Goal: Task Accomplishment & Management: Use online tool/utility

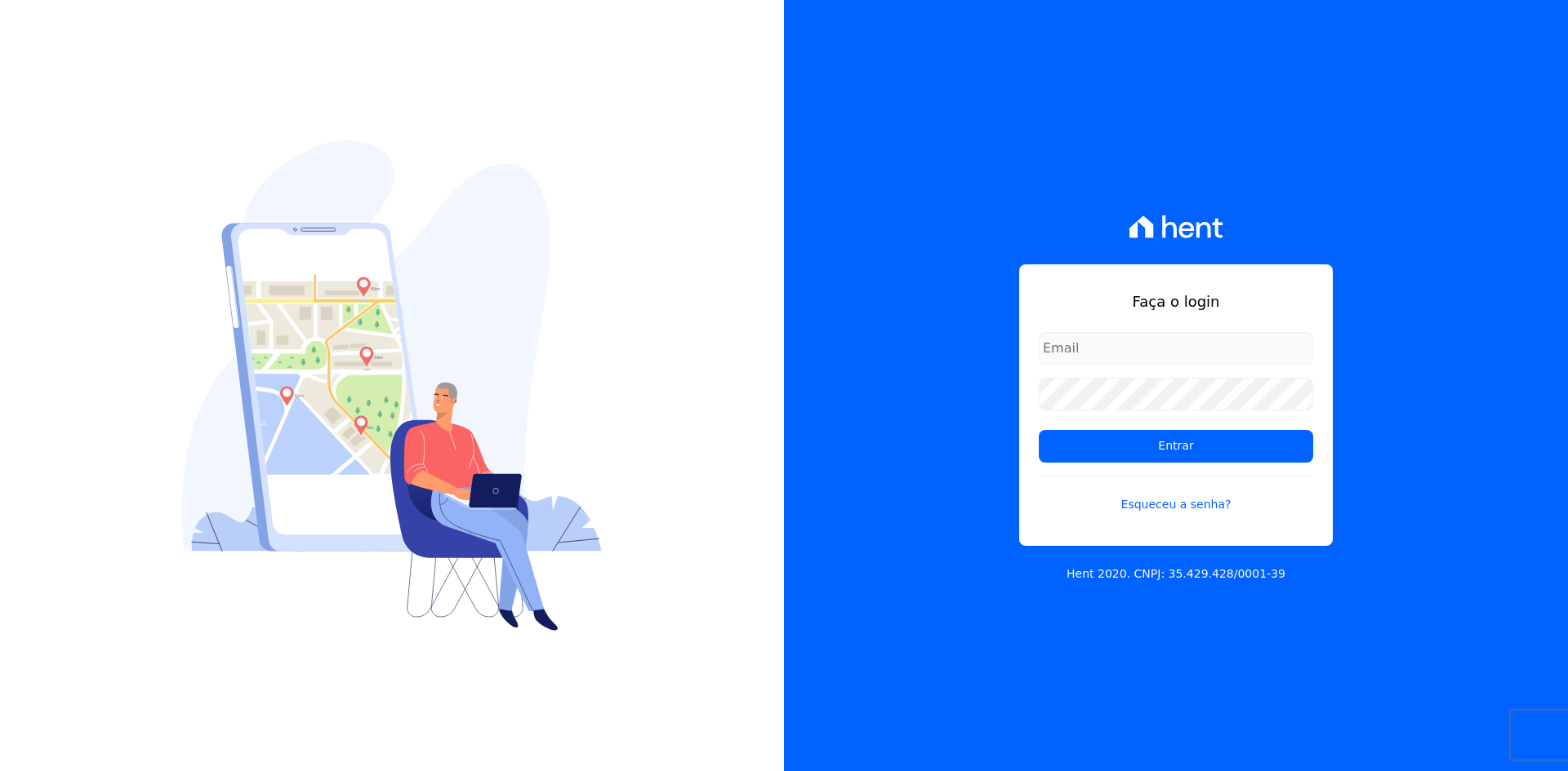
click at [1154, 348] on input "email" at bounding box center [1176, 348] width 274 height 33
type input "[EMAIL_ADDRESS][DOMAIN_NAME]"
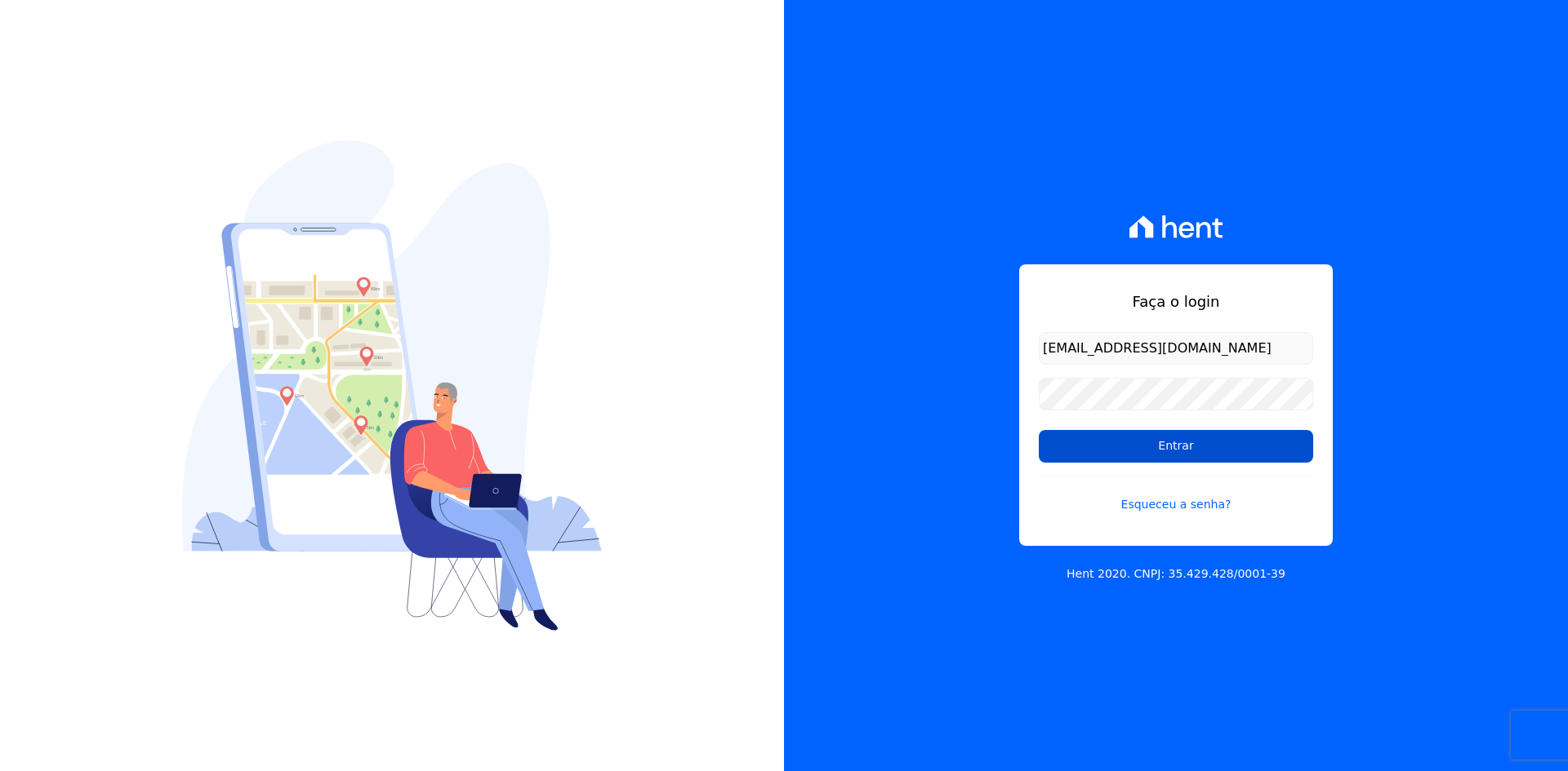
click at [1148, 445] on input "Entrar" at bounding box center [1176, 447] width 274 height 33
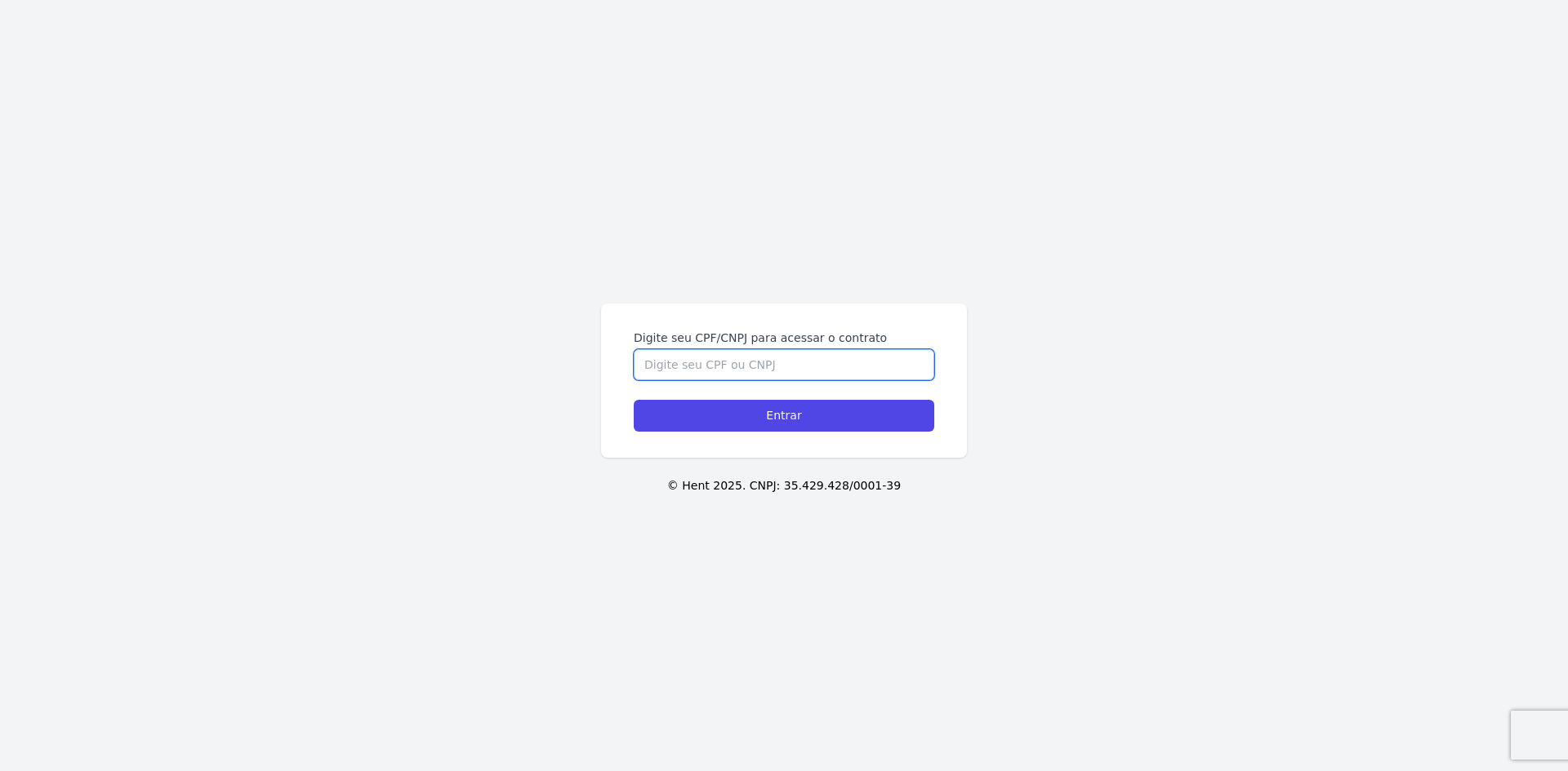
click at [718, 366] on input "Digite seu CPF/CNPJ para acessar o contrato" at bounding box center [784, 365] width 300 height 31
type input "01048393097"
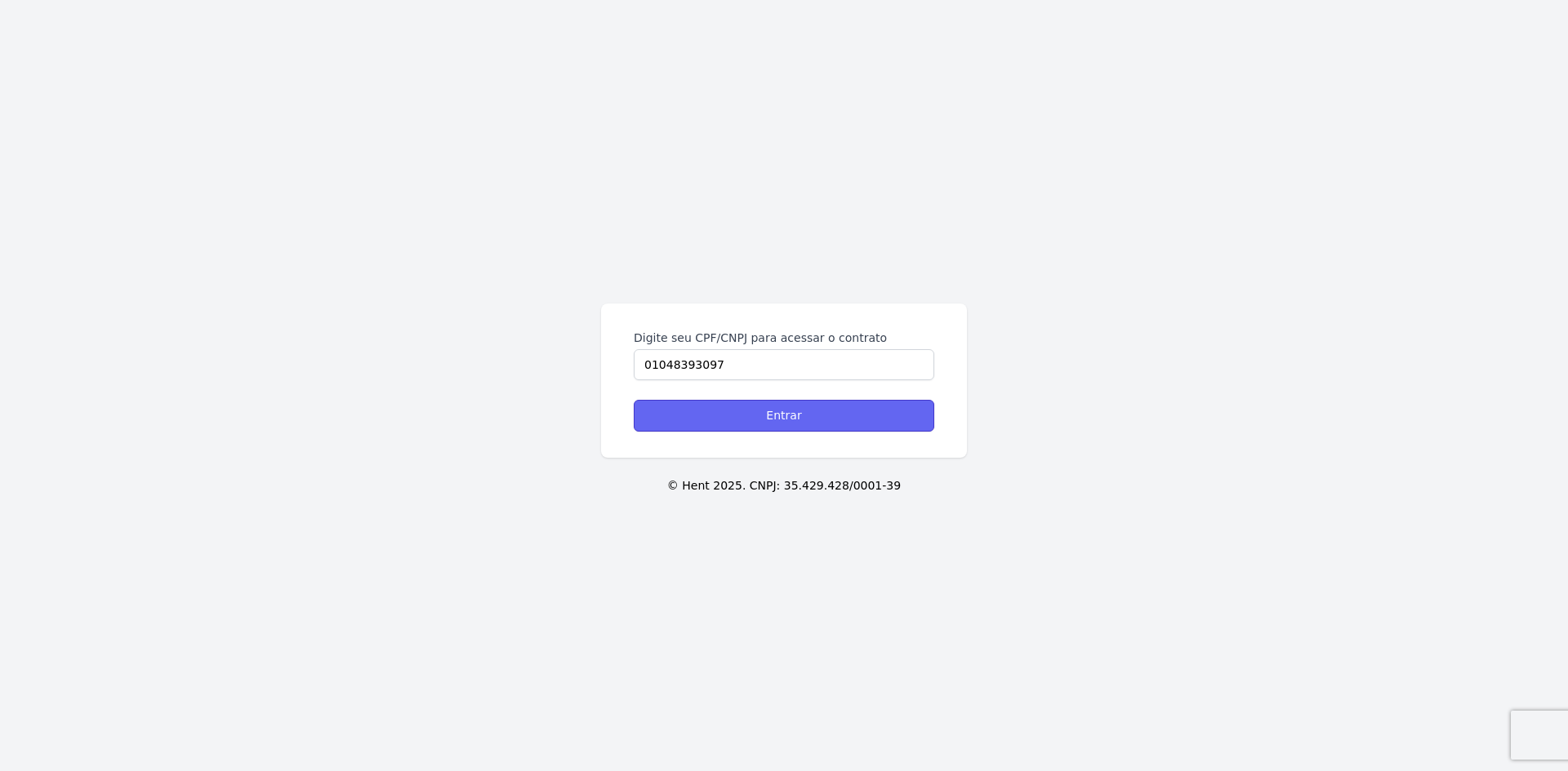
click at [721, 419] on input "Entrar" at bounding box center [784, 416] width 300 height 32
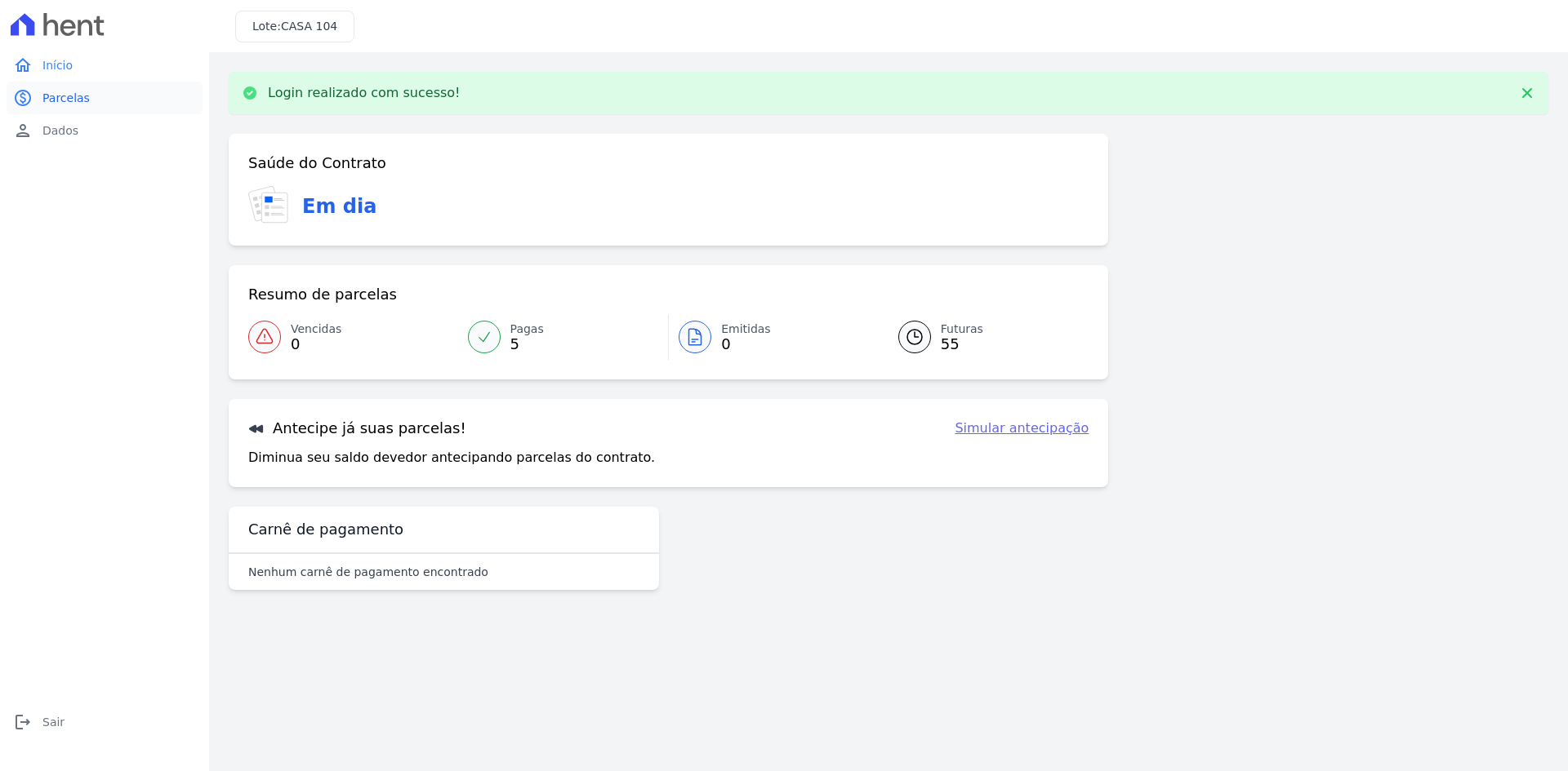
click at [63, 98] on span "Parcelas" at bounding box center [66, 97] width 47 height 16
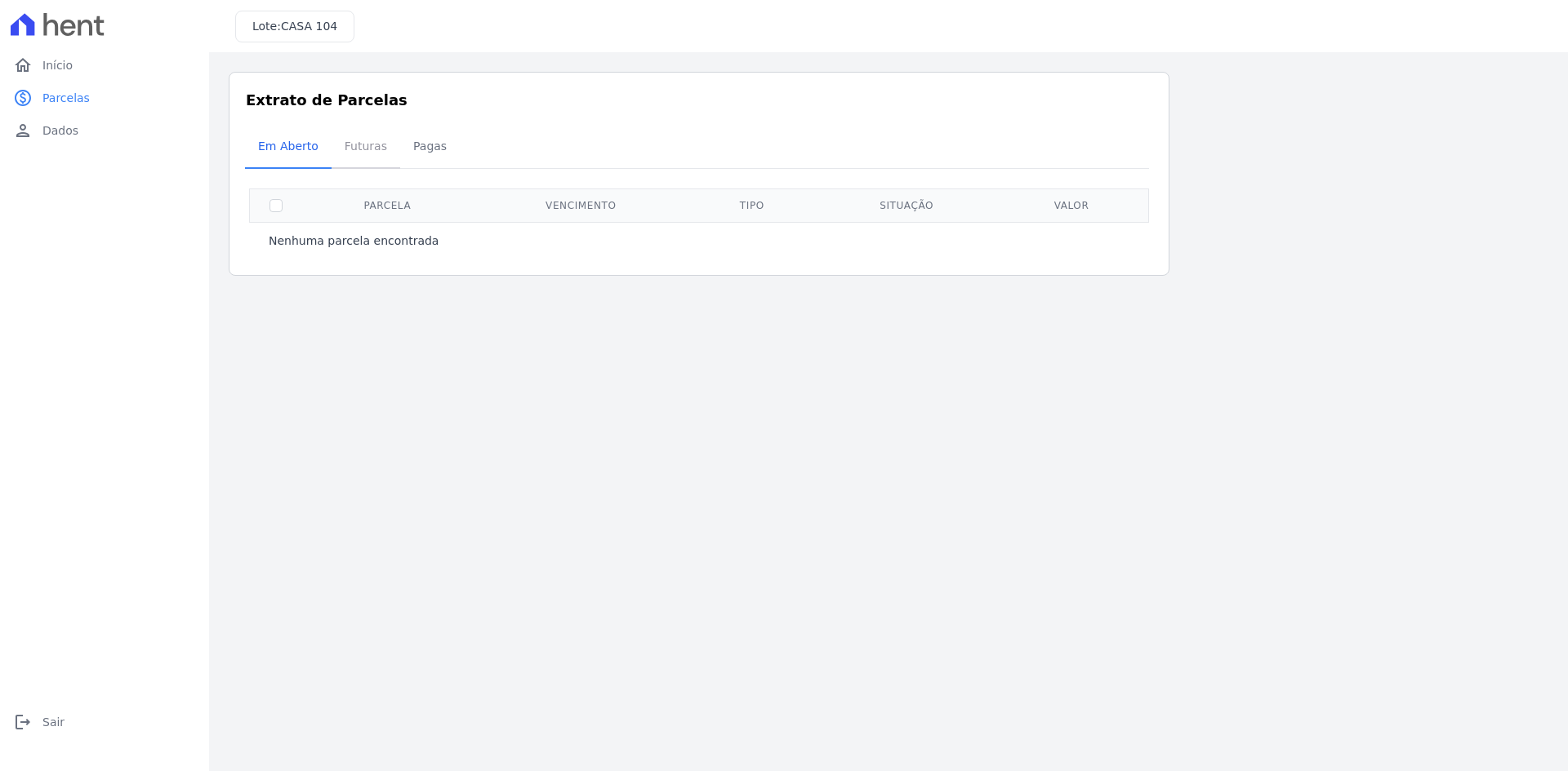
click at [372, 146] on span "Futuras" at bounding box center [366, 146] width 62 height 33
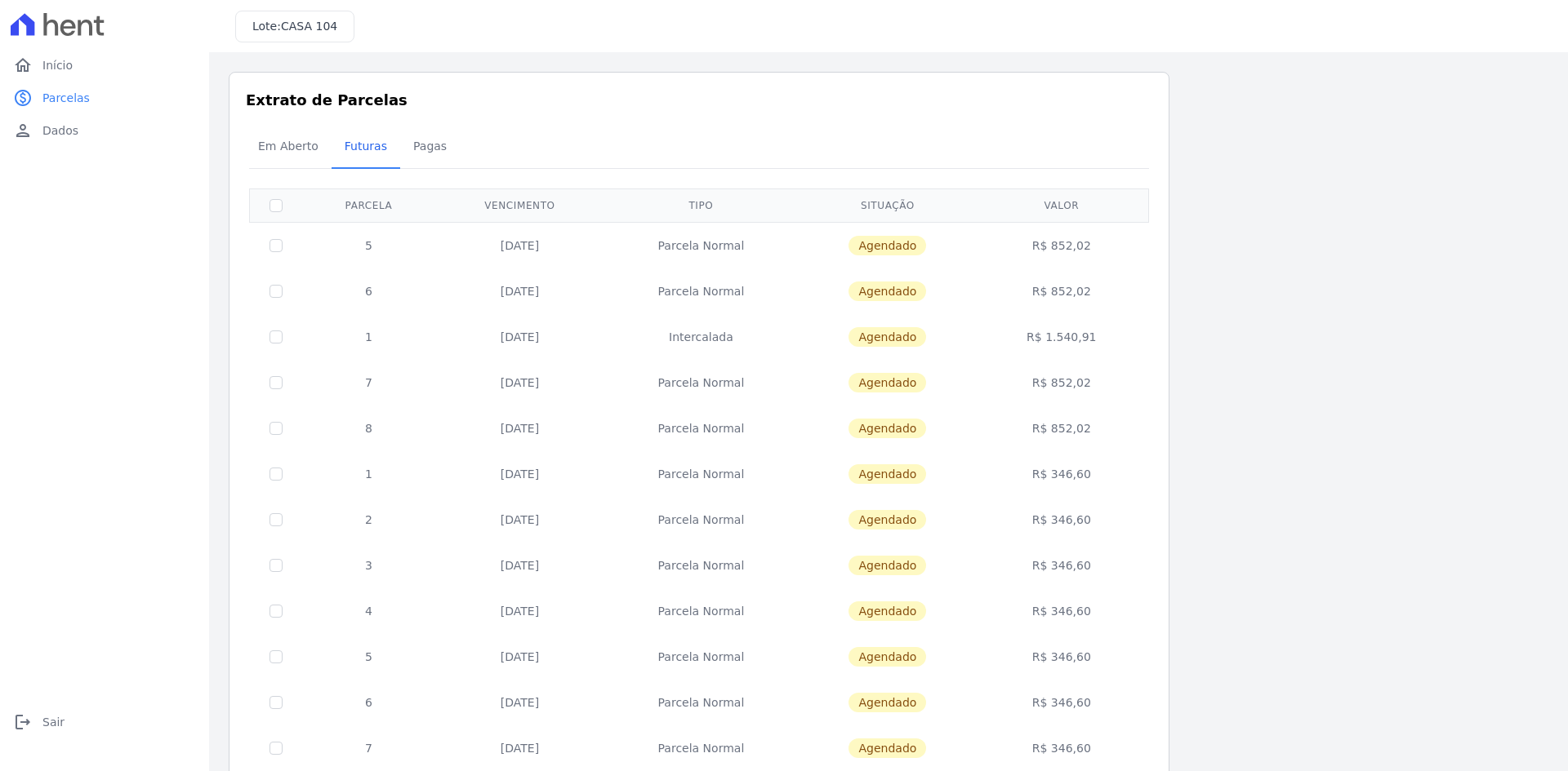
drag, startPoint x: 1050, startPoint y: 243, endPoint x: 1099, endPoint y: 242, distance: 49.0
click at [1099, 242] on td "R$ 852,02" at bounding box center [1061, 245] width 168 height 47
click at [436, 154] on span "Pagas" at bounding box center [430, 146] width 54 height 33
click at [423, 149] on span "Pagas" at bounding box center [430, 146] width 54 height 33
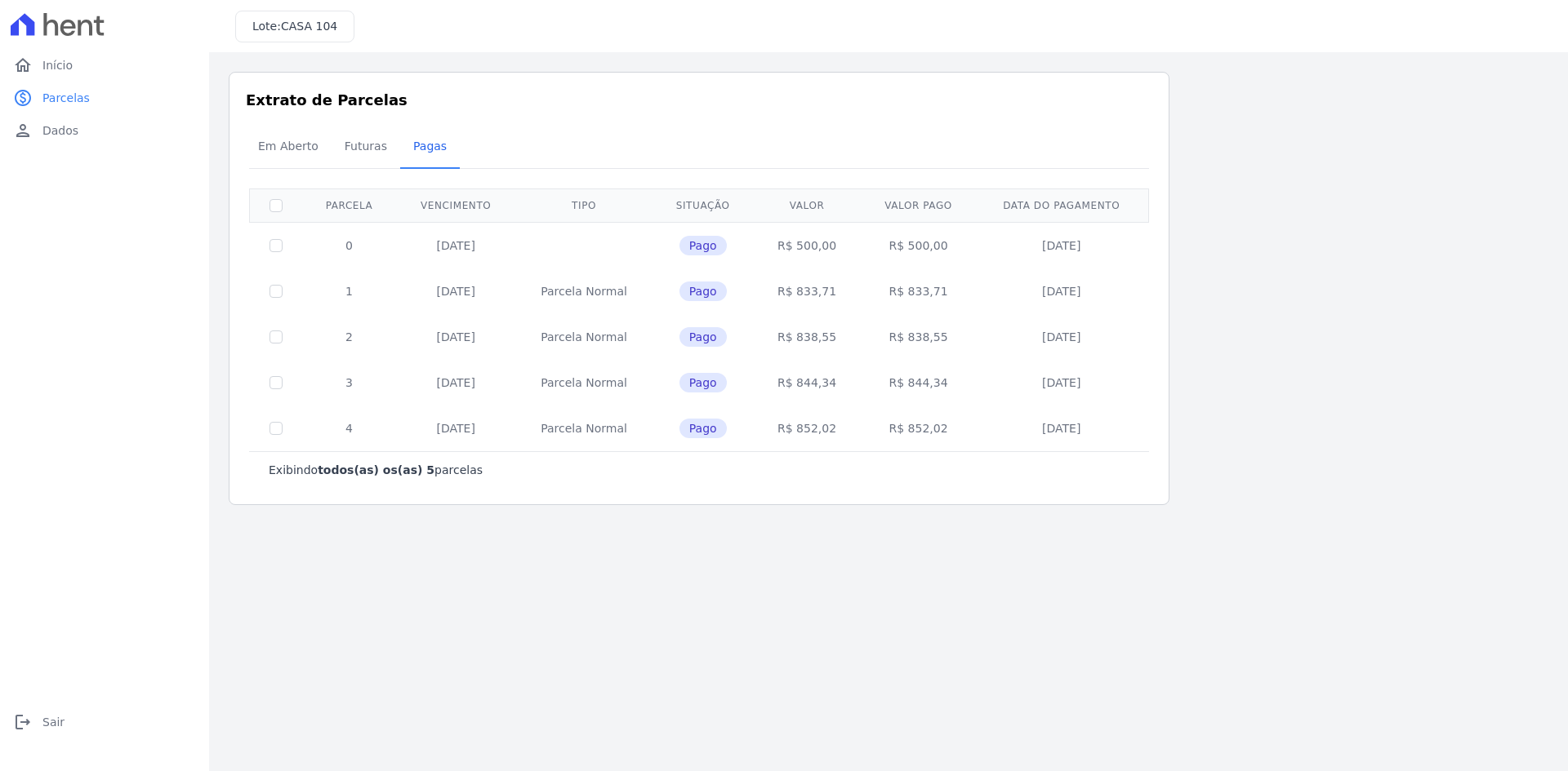
drag, startPoint x: 905, startPoint y: 289, endPoint x: 947, endPoint y: 291, distance: 42.0
click at [947, 291] on td "R$ 833,71" at bounding box center [917, 291] width 116 height 46
drag, startPoint x: 894, startPoint y: 337, endPoint x: 963, endPoint y: 337, distance: 69.0
click at [963, 337] on td "R$ 838,55" at bounding box center [917, 336] width 116 height 46
drag, startPoint x: 891, startPoint y: 377, endPoint x: 950, endPoint y: 377, distance: 59.0
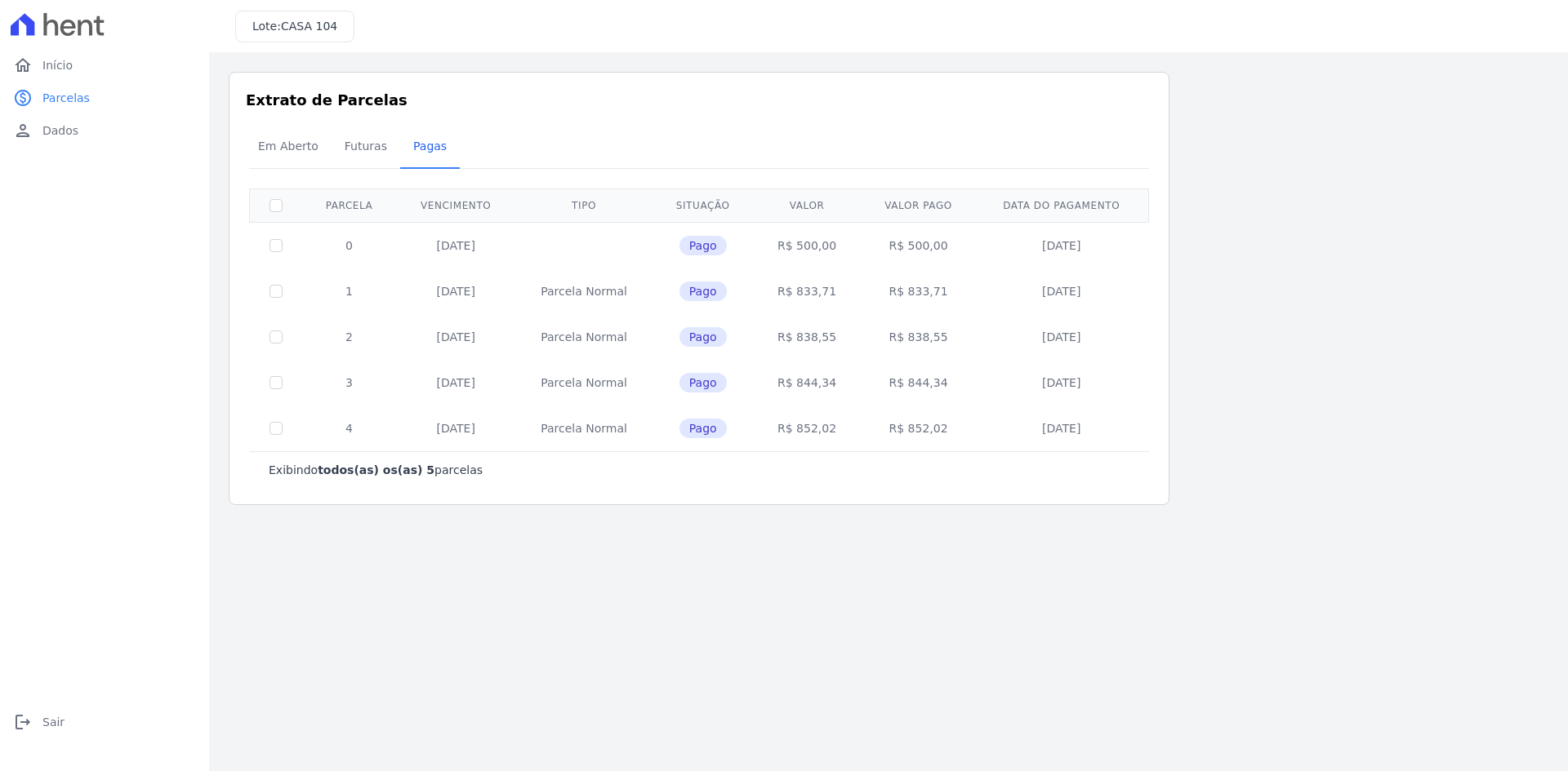
click at [950, 377] on td "R$ 844,34" at bounding box center [917, 382] width 116 height 46
drag, startPoint x: 898, startPoint y: 423, endPoint x: 1031, endPoint y: 442, distance: 134.4
click at [1025, 439] on tr "4 10/09/2025 Parcela Normal Pago R$ 852,02 R$ 852,02 04/09/2025" at bounding box center [700, 428] width 899 height 46
click at [970, 531] on main "Listagem de parcelas Baixar PDF Extrato de Parcelas Em Aberto Futuras Pagas 0 s…" at bounding box center [888, 412] width 1359 height 719
click at [68, 70] on span "Início" at bounding box center [57, 65] width 30 height 16
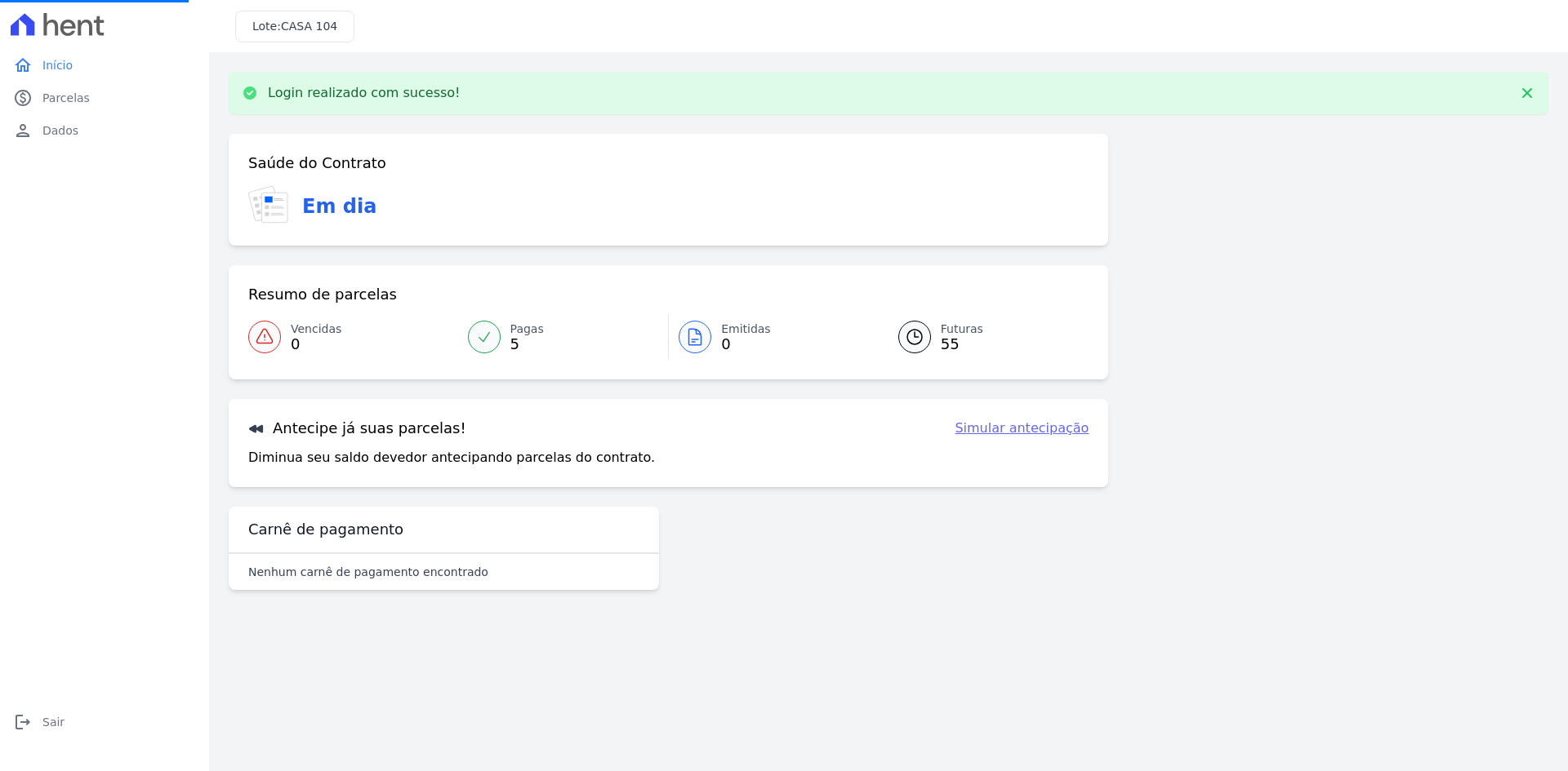
click at [1018, 426] on link "Simular antecipação" at bounding box center [1021, 428] width 134 height 20
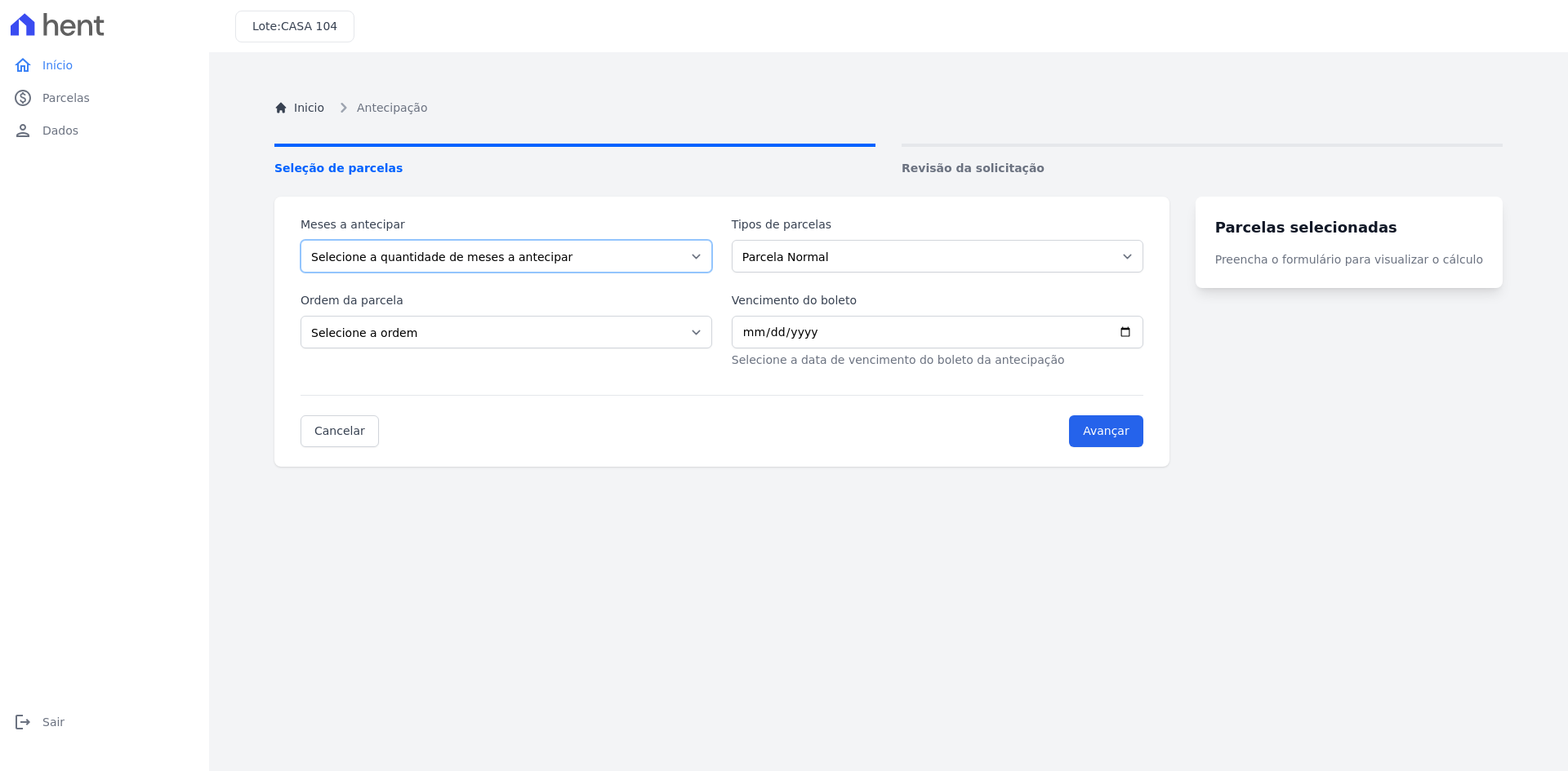
click at [368, 252] on select "Selecione a quantidade de meses a antecipar 1 2 3 4 5 6 7 8 9 10 11 12 13 14 15…" at bounding box center [506, 256] width 412 height 33
click at [797, 254] on select "Parcela Normal Intercalada" at bounding box center [937, 256] width 412 height 33
click at [430, 335] on select "Selecione a ordem Últimas parcelas Primeiras parcelas" at bounding box center [506, 332] width 412 height 33
select select "ending"
click at [300, 316] on select "Selecione a ordem Últimas parcelas Primeiras parcelas" at bounding box center [506, 332] width 412 height 33
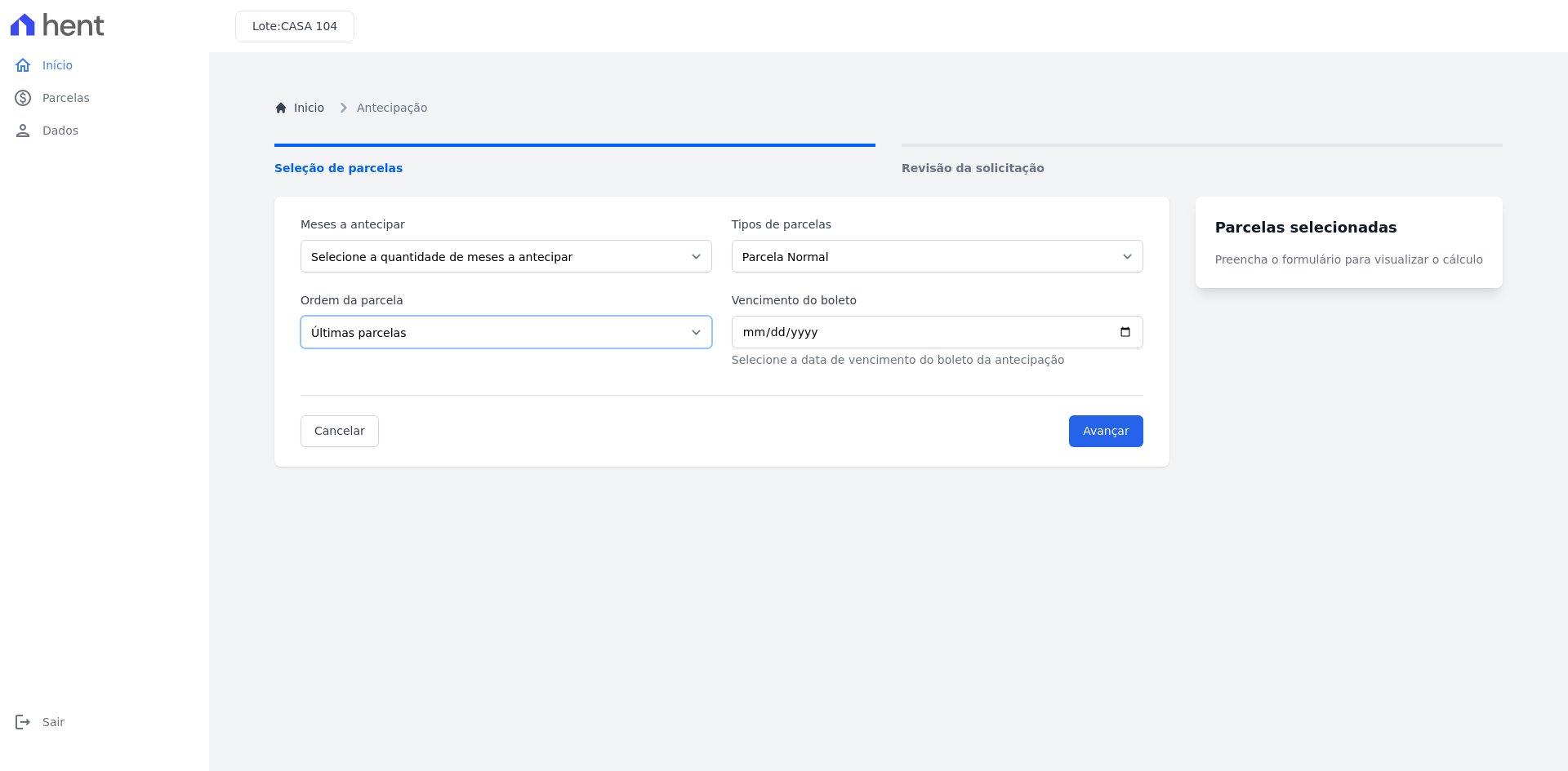
click at [398, 332] on select "Selecione a ordem Últimas parcelas Primeiras parcelas" at bounding box center [506, 332] width 412 height 33
click at [850, 254] on select "Parcela Normal Intercalada" at bounding box center [937, 256] width 412 height 33
click at [400, 254] on select "Selecione a quantidade de meses a antecipar 1 2 3 4 5 6 7 8 9 10 11 12 13 14 15…" at bounding box center [506, 256] width 412 height 33
select select "1"
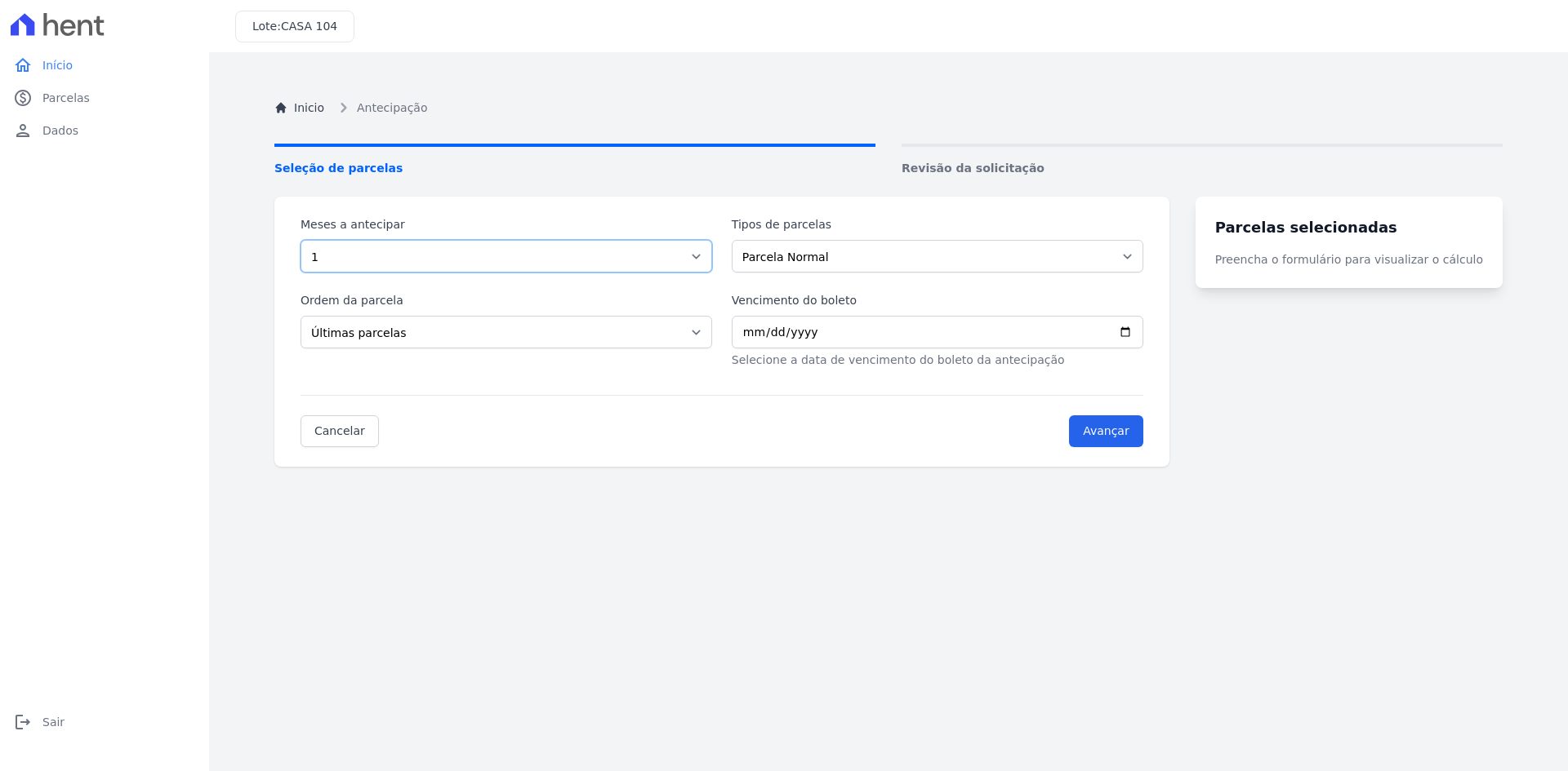
click at [300, 240] on select "Selecione a quantidade de meses a antecipar 1 2 3 4 5 6 7 8 9 10 11 12 13 14 15…" at bounding box center [506, 256] width 412 height 33
click at [357, 331] on select "Selecione a ordem Últimas parcelas Primeiras parcelas" at bounding box center [506, 332] width 412 height 33
click at [300, 316] on select "Selecione a ordem Últimas parcelas Primeiras parcelas" at bounding box center [506, 332] width 412 height 33
click at [816, 331] on input "Vencimento do boleto" at bounding box center [937, 332] width 412 height 33
click at [866, 335] on input "Vencimento do boleto" at bounding box center [937, 332] width 412 height 33
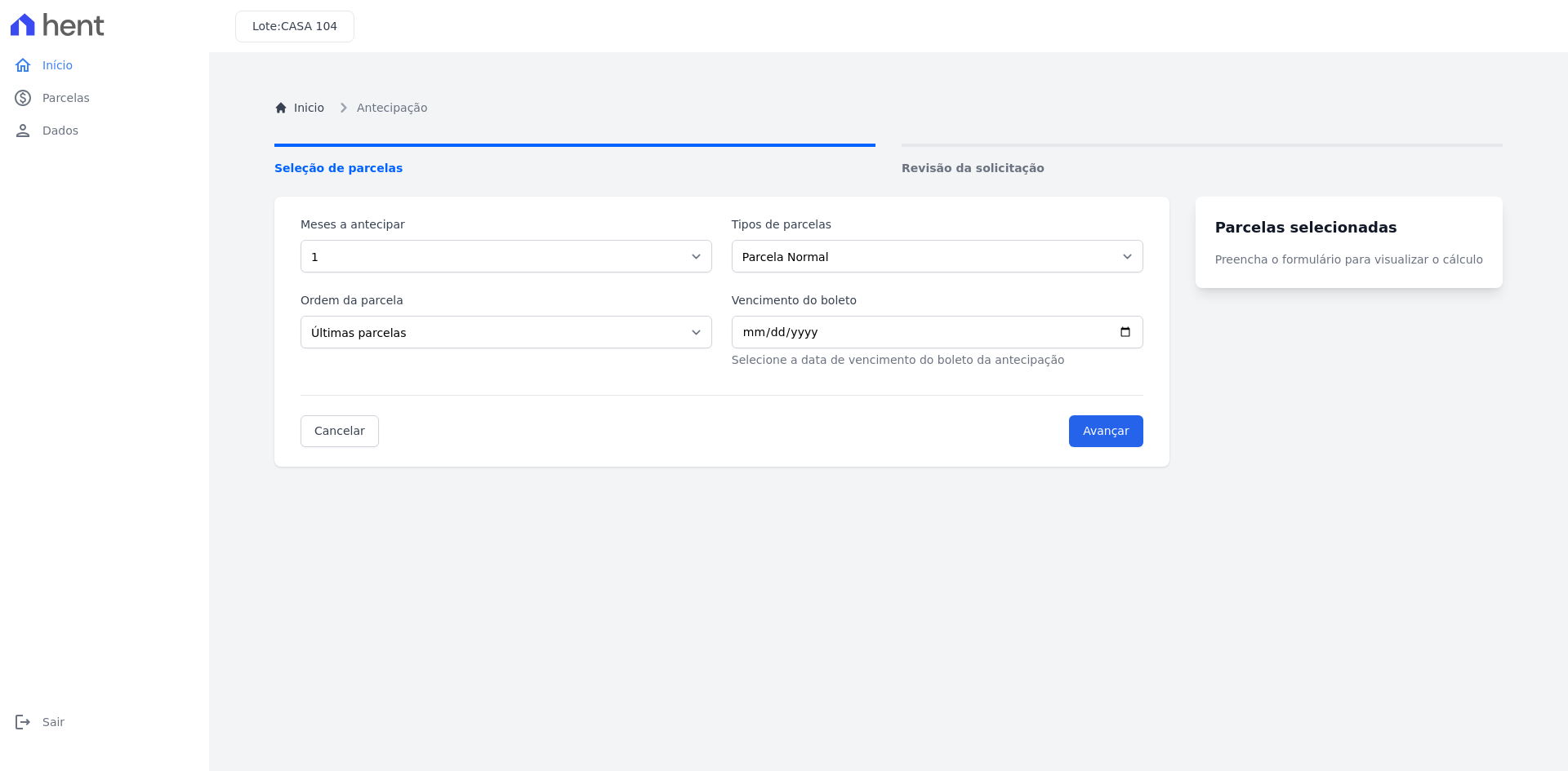
click at [933, 414] on div "Cancelar Avançar" at bounding box center [721, 421] width 843 height 53
click at [1124, 430] on input "Avançar" at bounding box center [1106, 431] width 74 height 32
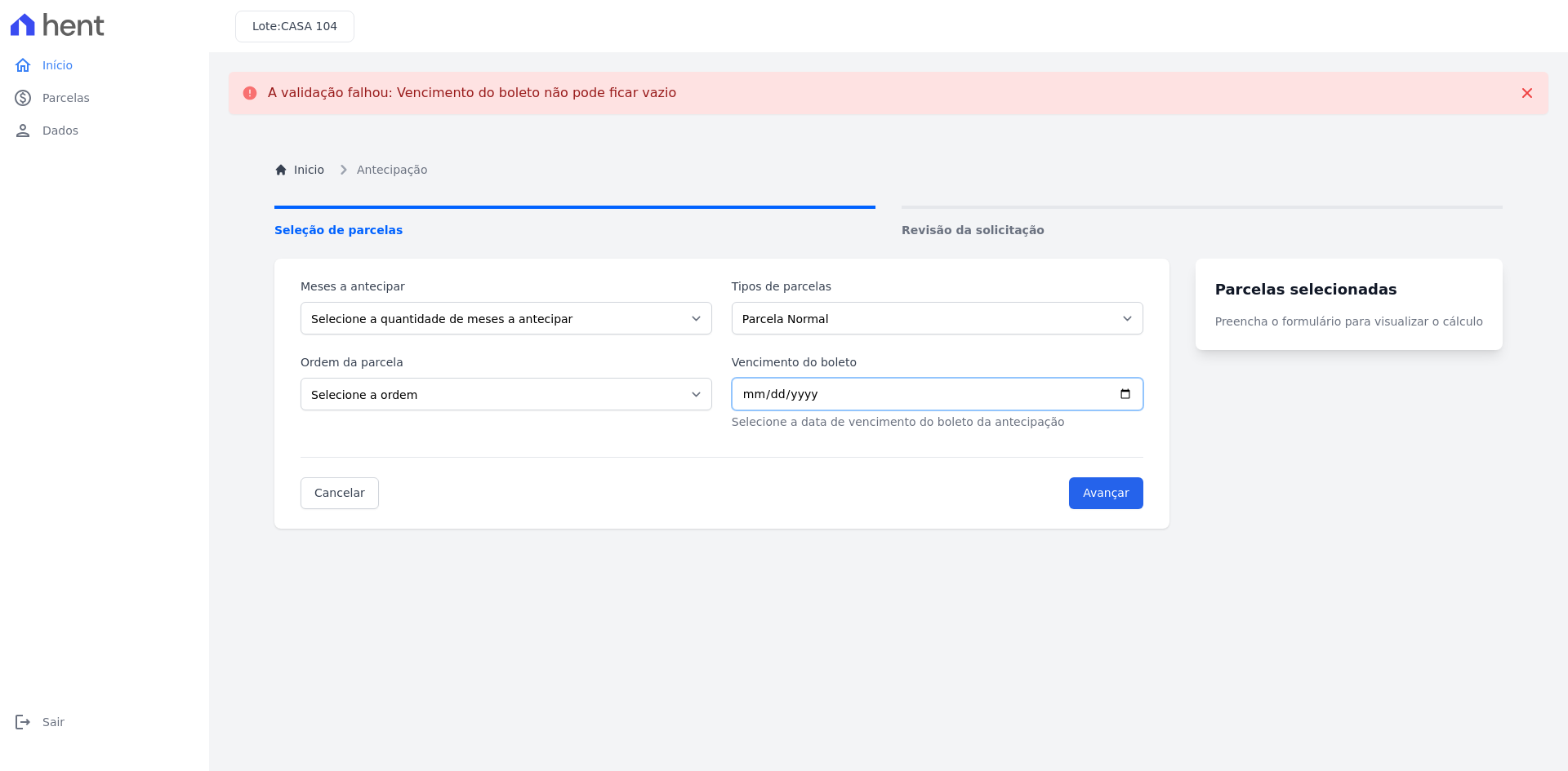
click at [860, 395] on input "Vencimento do boleto" at bounding box center [937, 394] width 412 height 33
click at [63, 97] on span "Parcelas" at bounding box center [66, 97] width 47 height 16
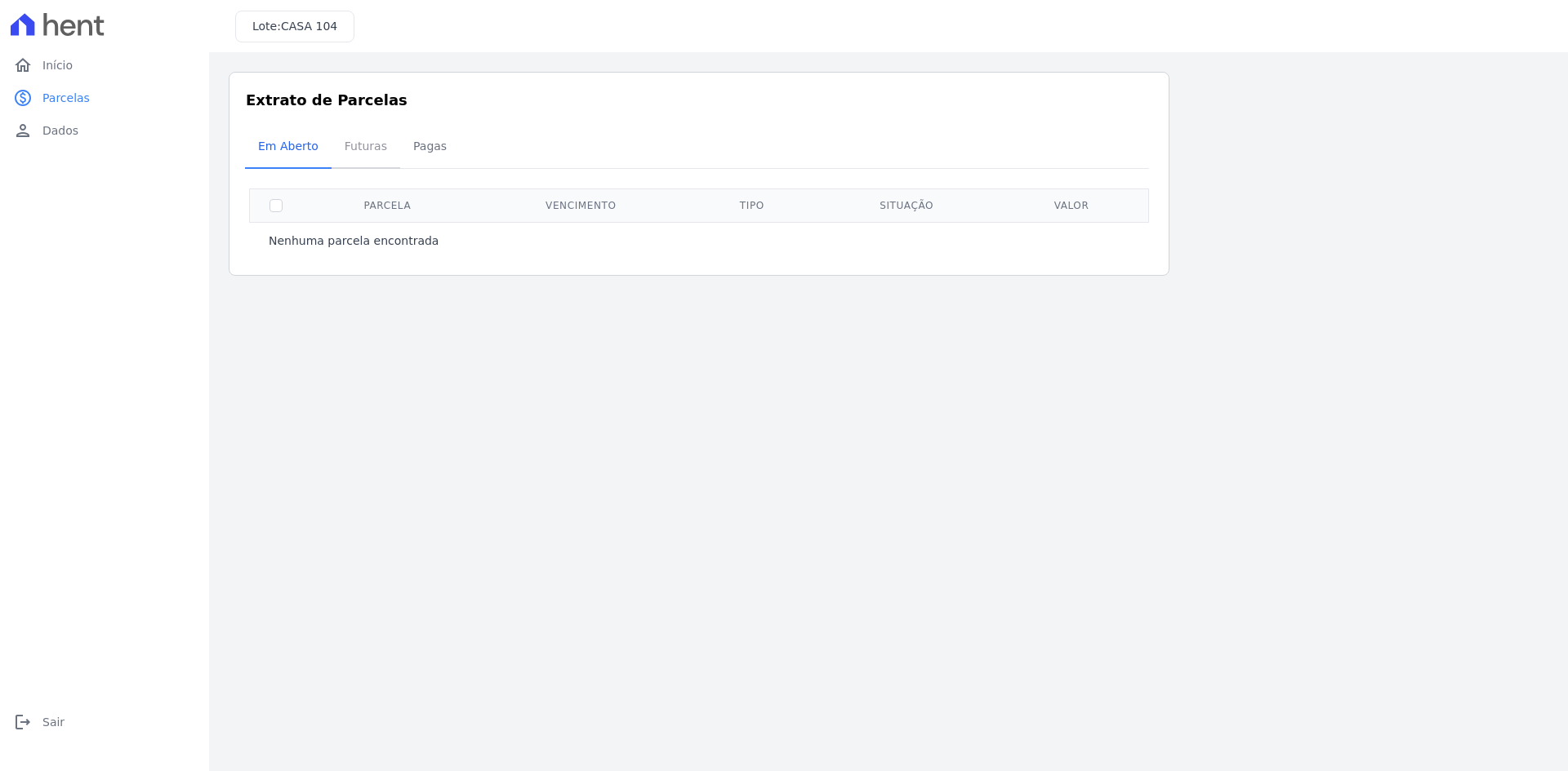
click at [356, 147] on span "Futuras" at bounding box center [366, 146] width 62 height 33
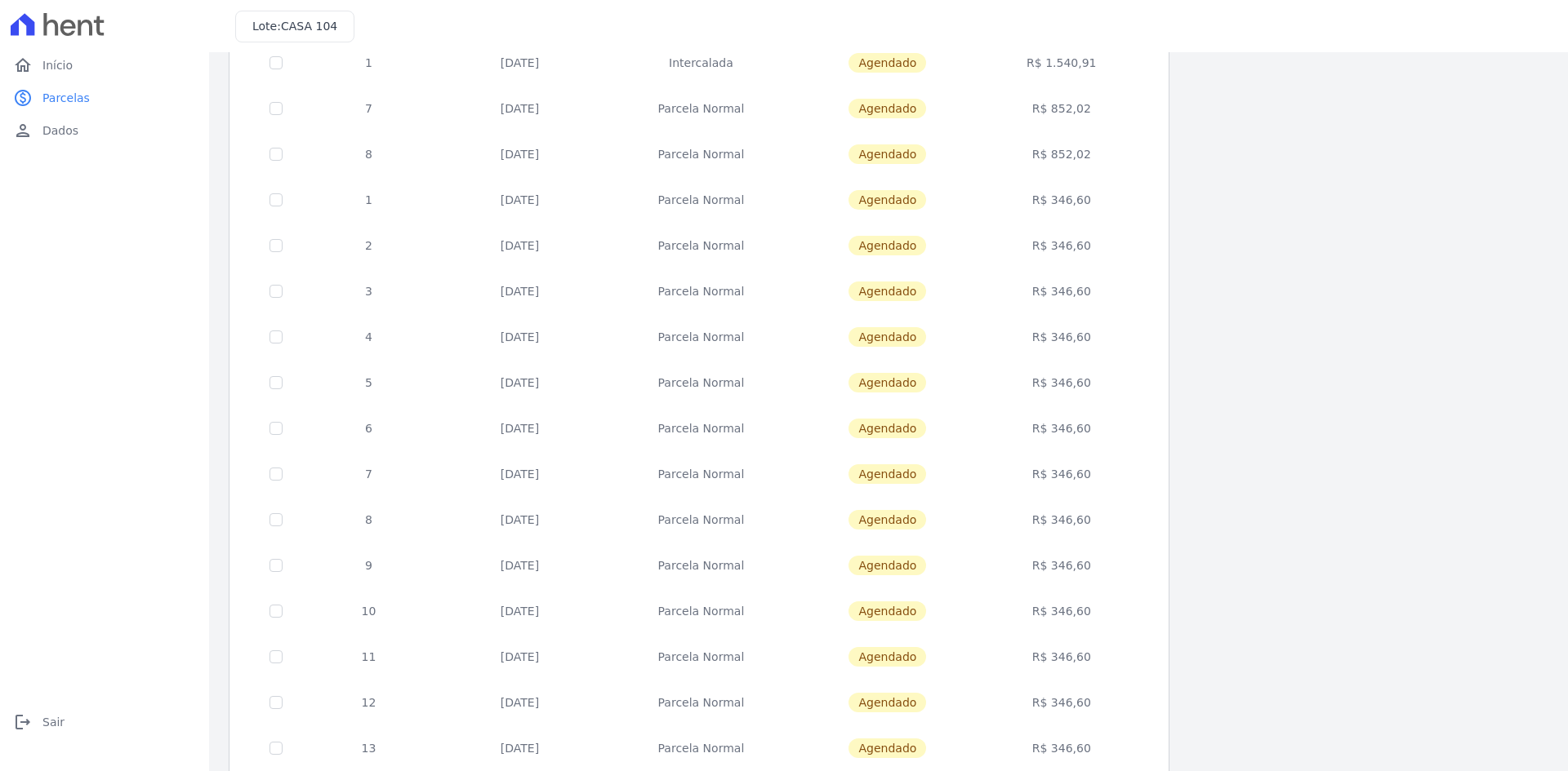
scroll to position [461, 0]
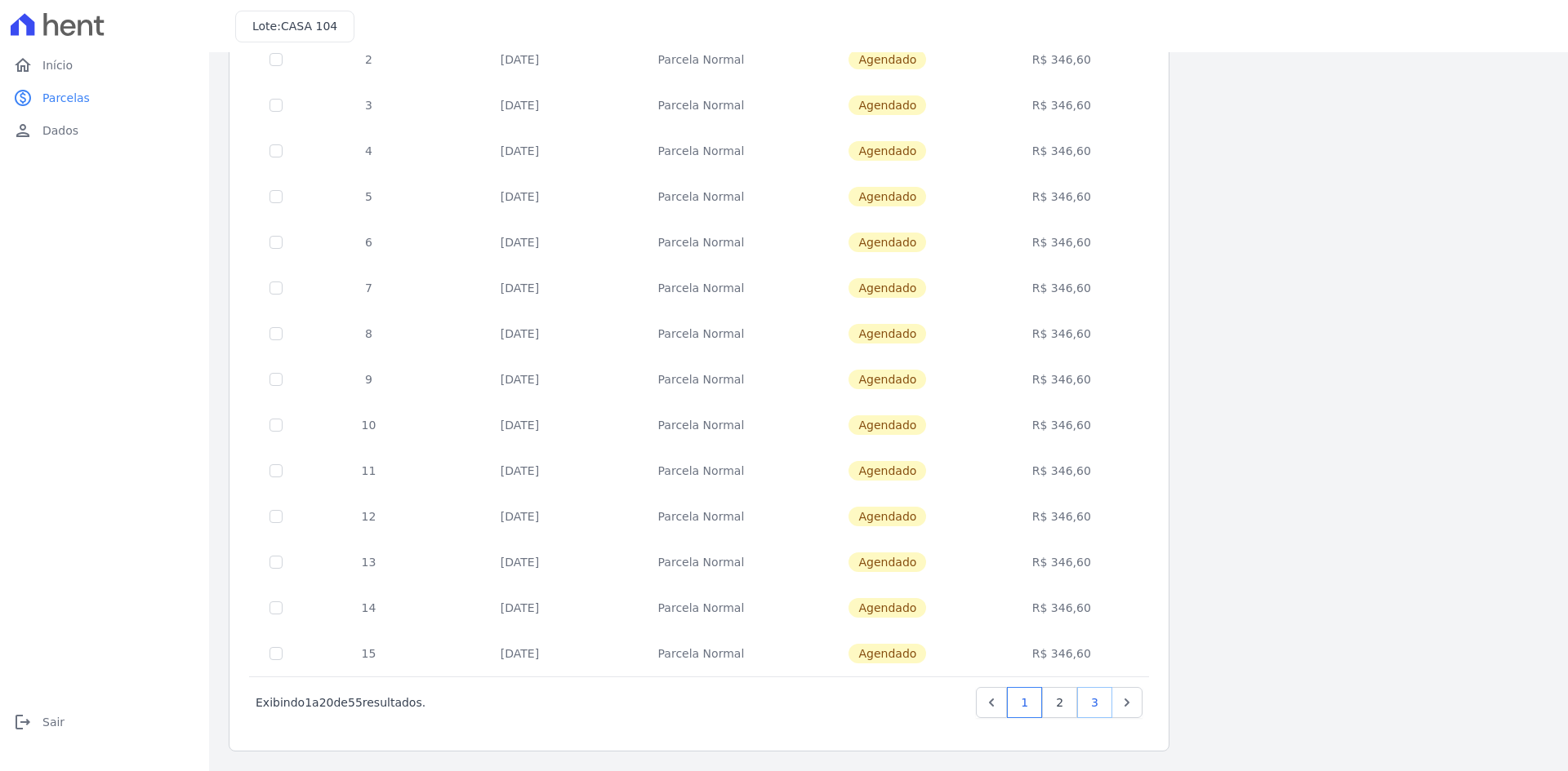
click at [1098, 704] on link "3" at bounding box center [1094, 703] width 35 height 31
click at [1092, 705] on link "3" at bounding box center [1094, 703] width 35 height 31
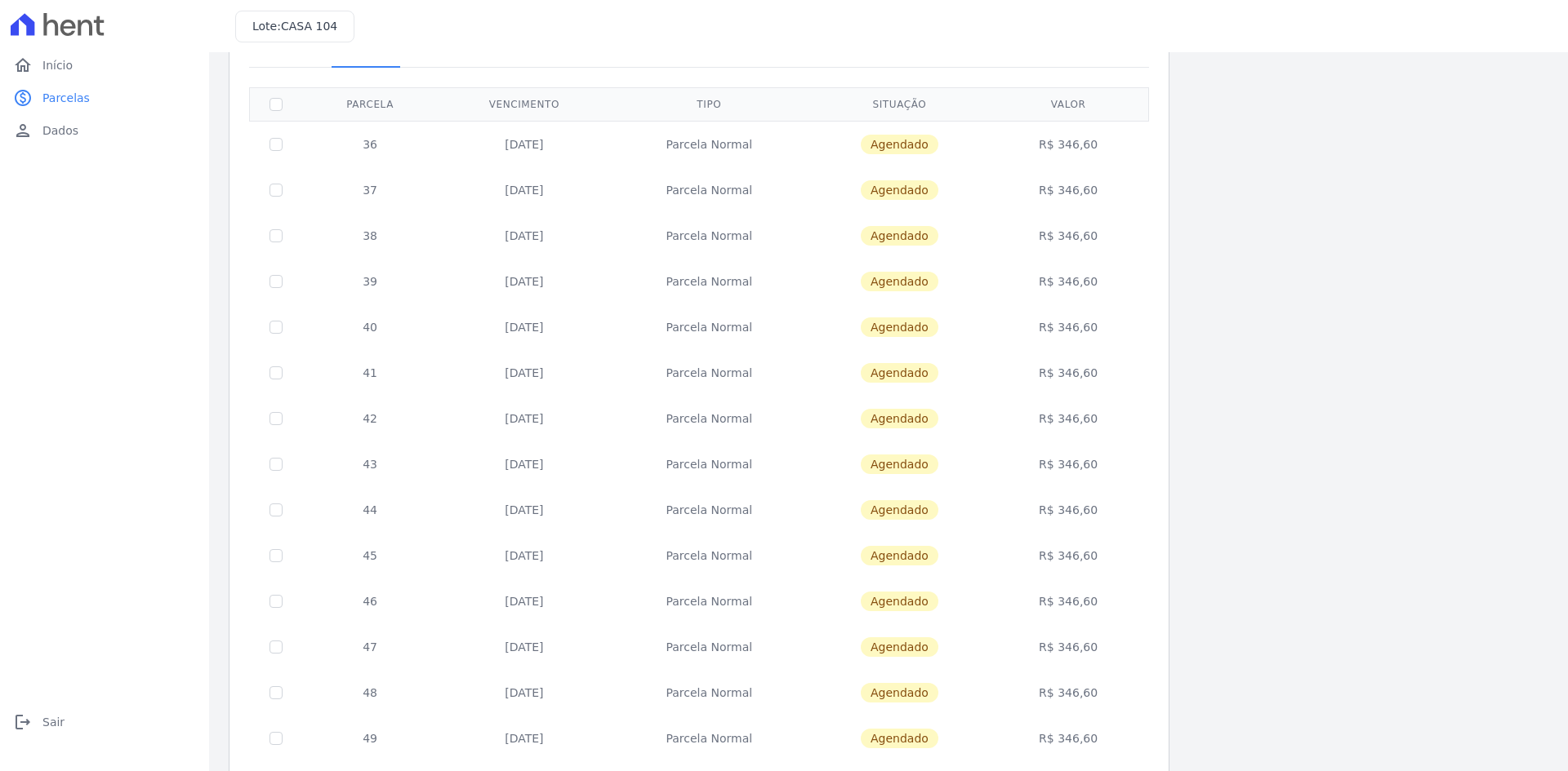
scroll to position [232, 0]
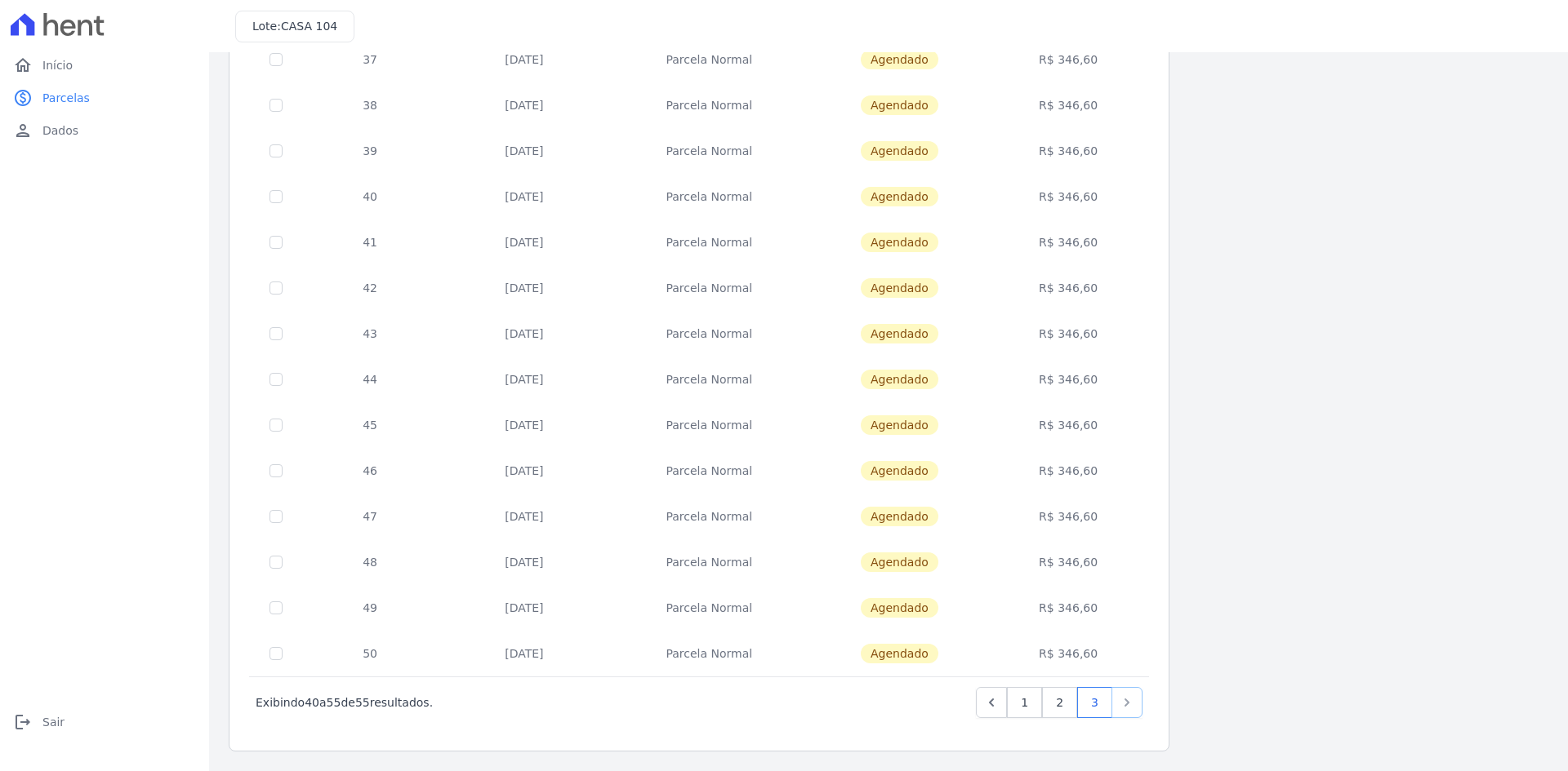
click at [1129, 704] on icon "Next" at bounding box center [1126, 702] width 16 height 16
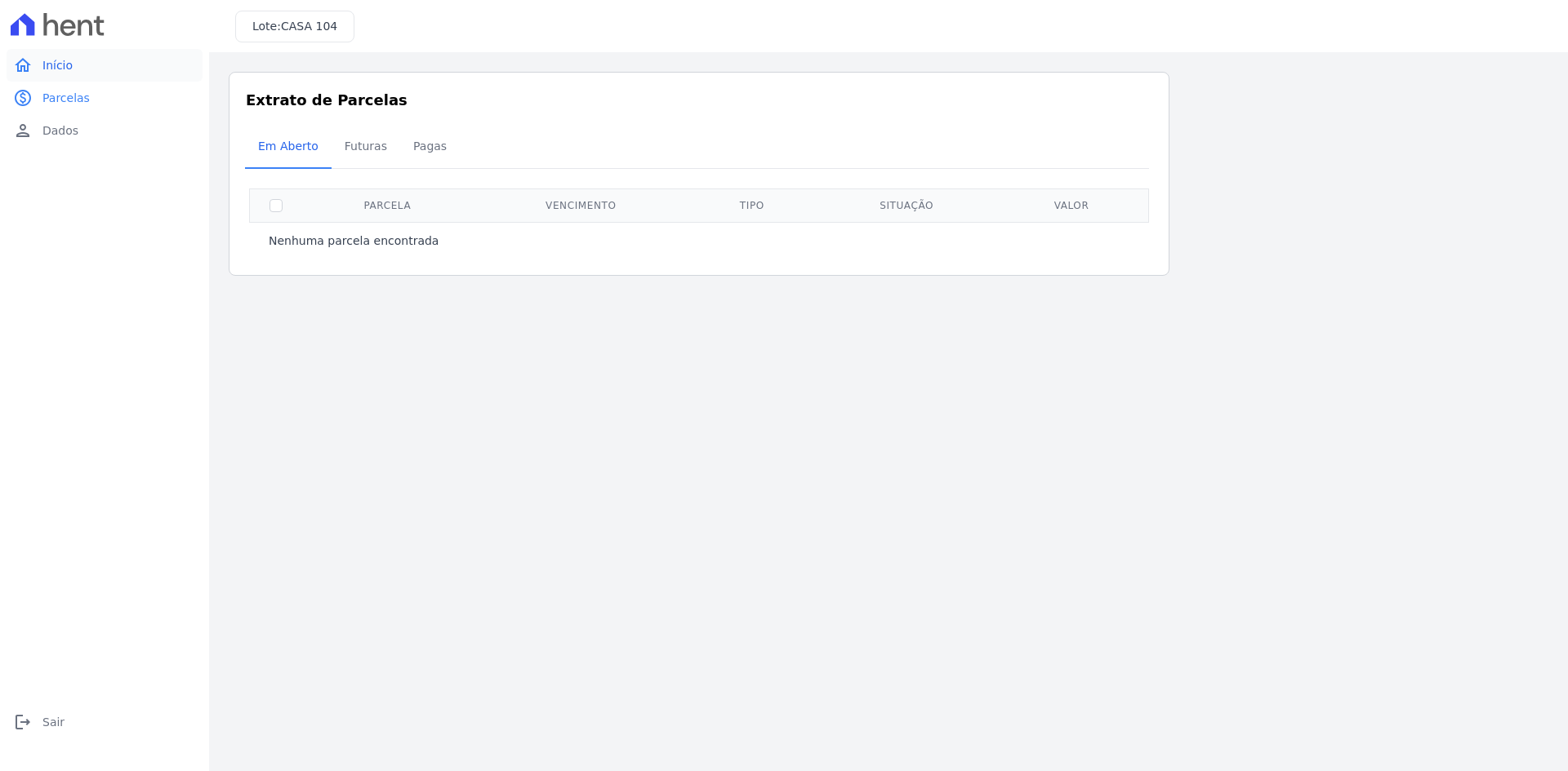
click at [54, 60] on span "Início" at bounding box center [57, 65] width 30 height 16
click at [56, 66] on span "Início" at bounding box center [57, 65] width 30 height 16
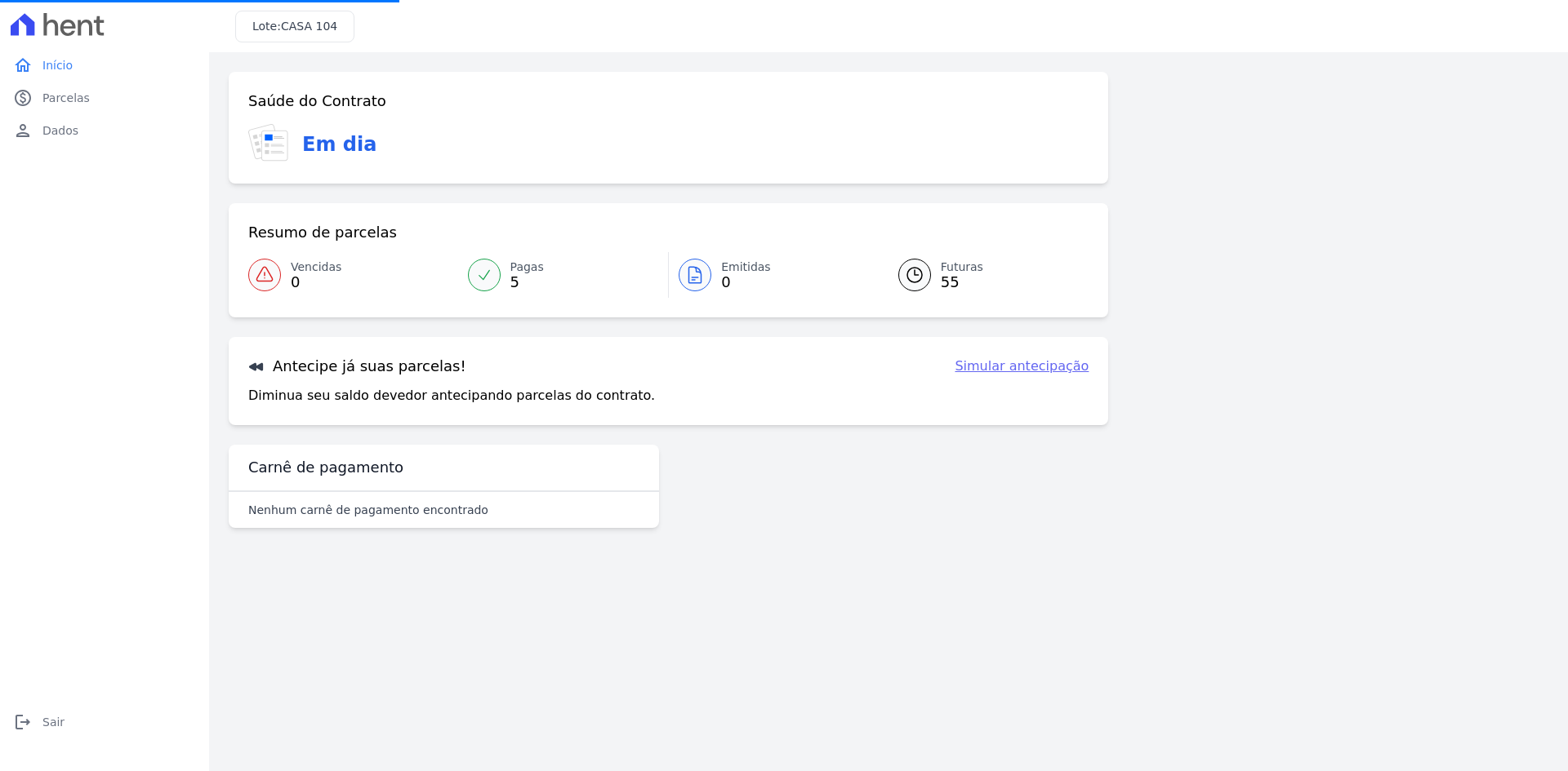
click at [1006, 368] on link "Simular antecipação" at bounding box center [1021, 367] width 134 height 20
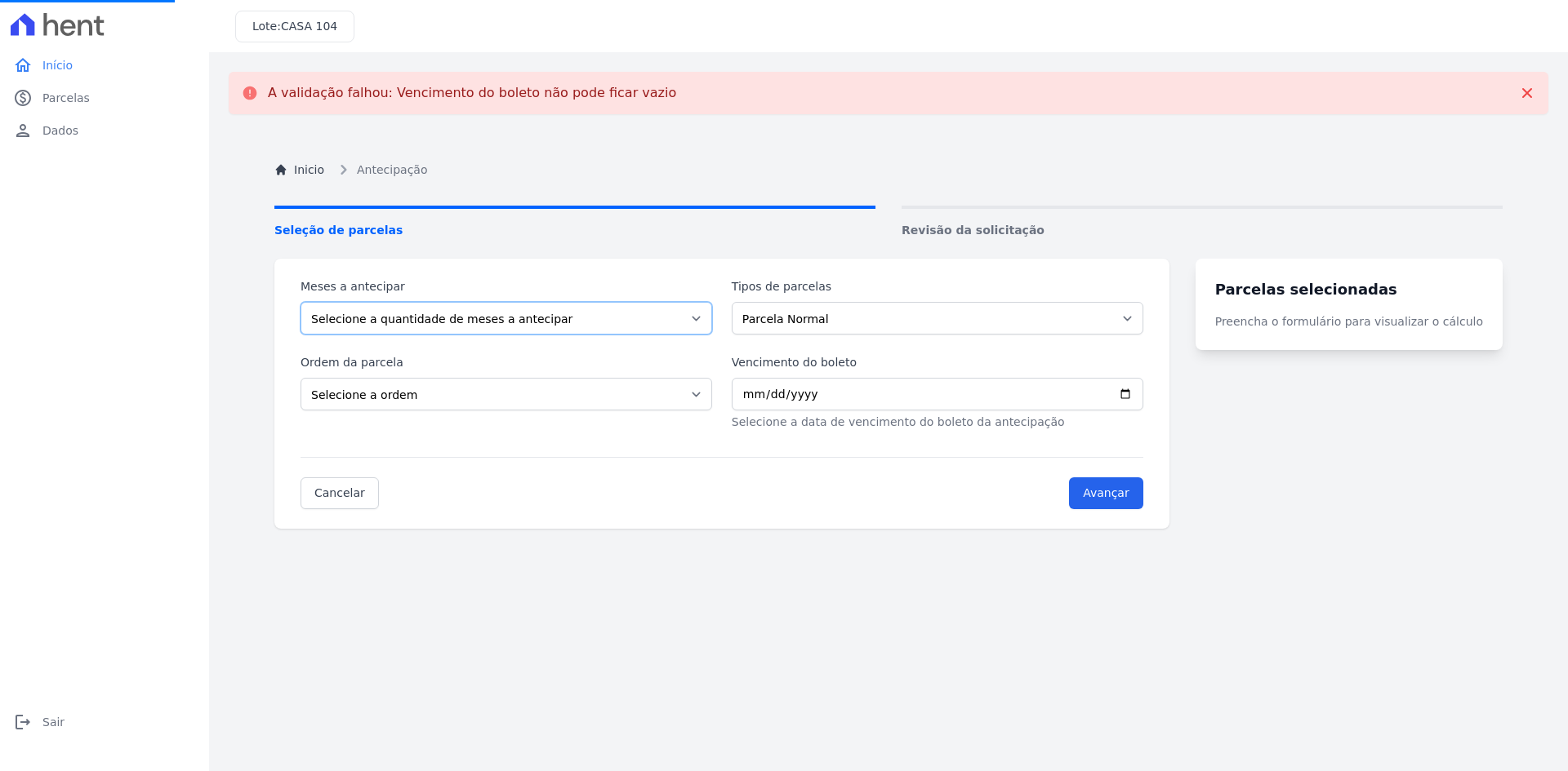
click at [493, 323] on select "Selecione a quantidade de meses a antecipar 1 2 3 4 5 6 7 8 9 10 11 12 13 14 15…" at bounding box center [506, 318] width 412 height 33
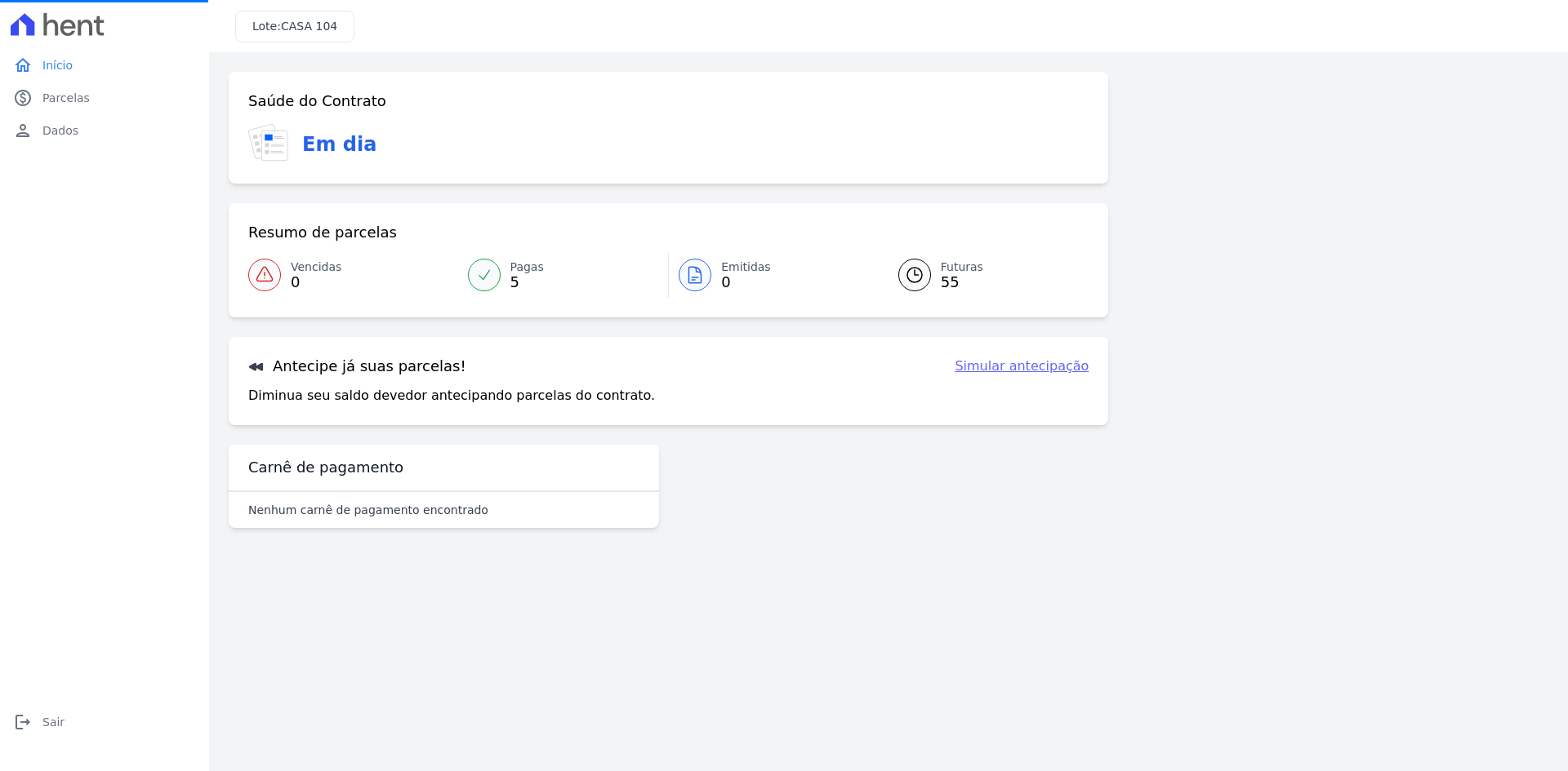
click at [1029, 365] on link "Simular antecipação" at bounding box center [1021, 367] width 134 height 20
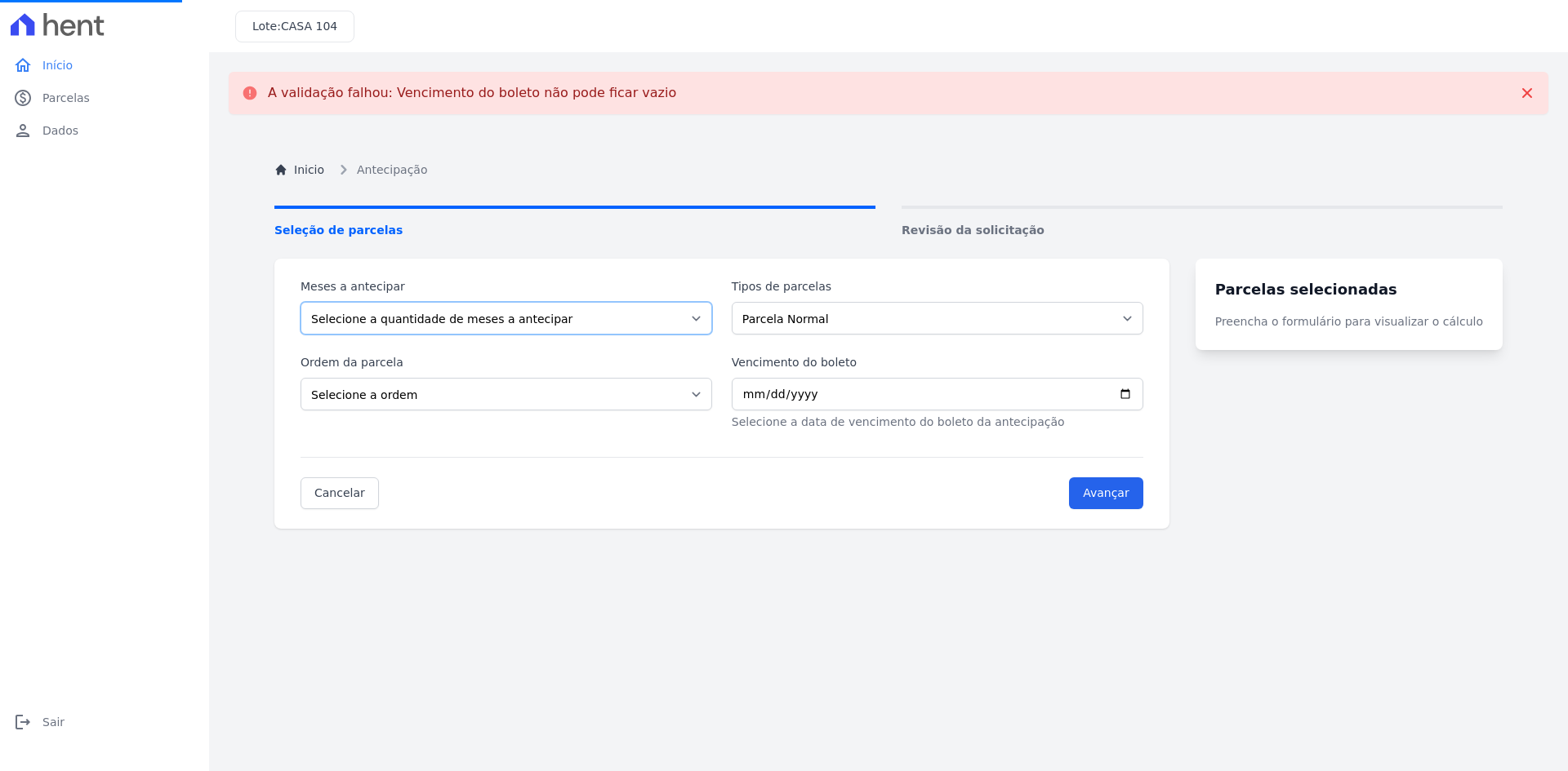
click at [378, 319] on select "Selecione a quantidade de meses a antecipar 1 2 3 4 5 6 7 8 9 10 11 12 13 14 15…" at bounding box center [506, 318] width 412 height 33
select select "1"
click at [300, 302] on select "Selecione a quantidade de meses a antecipar 1 2 3 4 5 6 7 8 9 10 11 12 13 14 15…" at bounding box center [506, 318] width 412 height 33
click at [840, 321] on select "Parcela Normal Intercalada" at bounding box center [937, 318] width 412 height 33
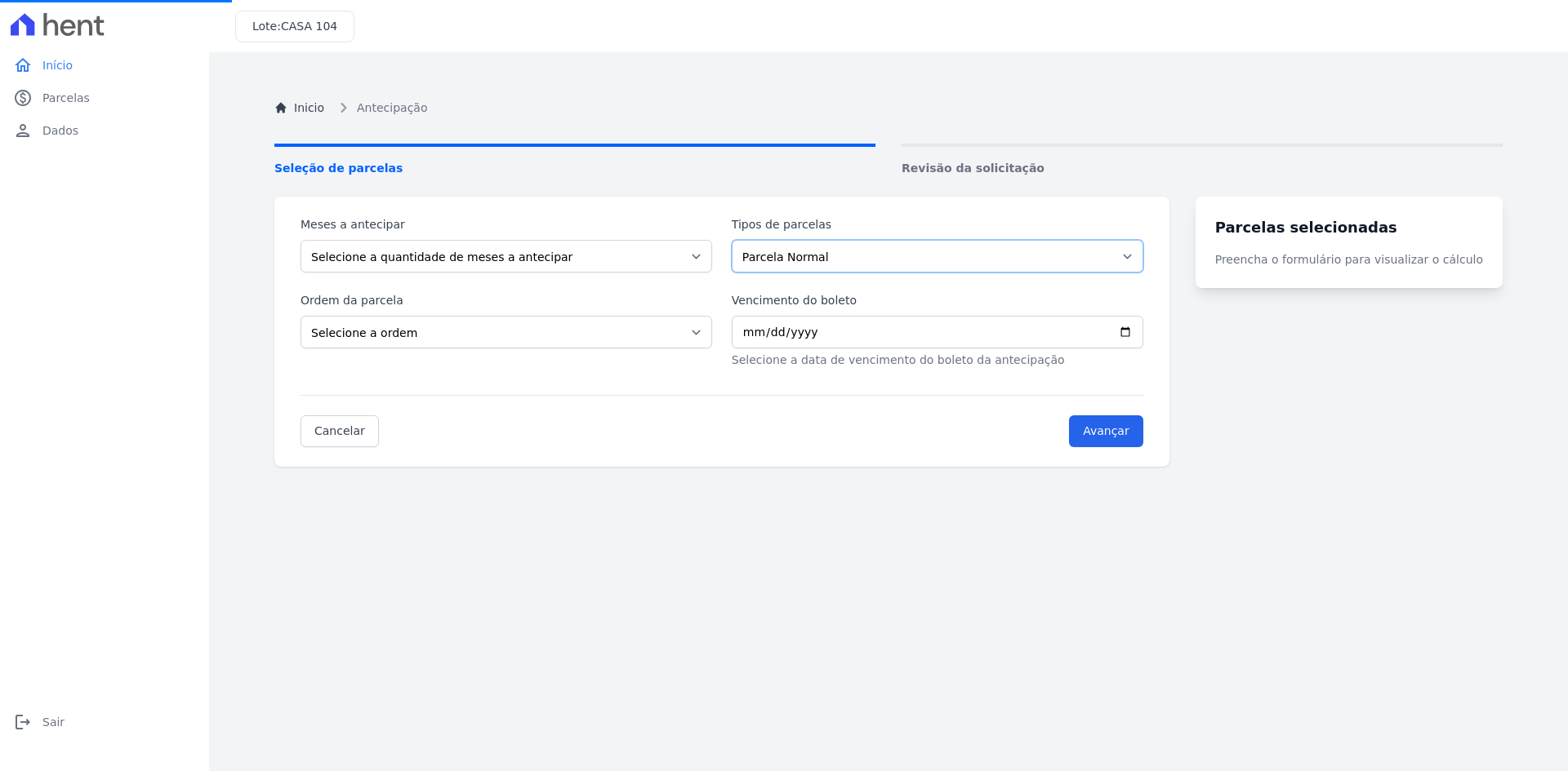
click at [816, 260] on select "Parcela Normal Intercalada" at bounding box center [937, 256] width 412 height 33
click at [741, 240] on select "Parcela Normal Intercalada" at bounding box center [937, 256] width 412 height 33
click at [414, 327] on select "Selecione a ordem Últimas parcelas Primeiras parcelas" at bounding box center [506, 332] width 412 height 33
select select "ending"
click at [300, 316] on select "Selecione a ordem Últimas parcelas Primeiras parcelas" at bounding box center [506, 332] width 412 height 33
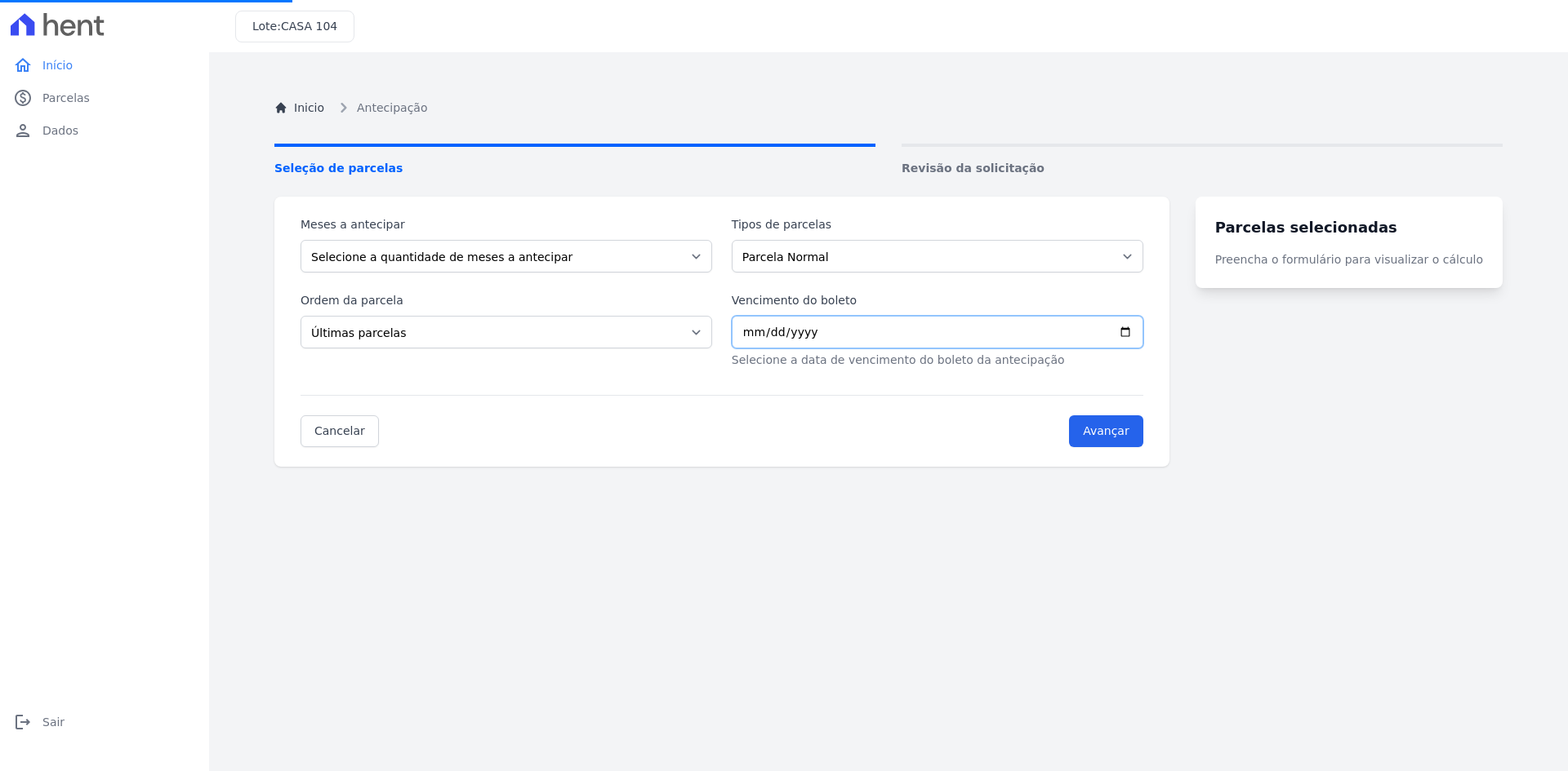
click at [880, 341] on input "Vencimento do boleto" at bounding box center [937, 332] width 412 height 33
type input "0003-03-10"
click at [824, 342] on input "Vencimento do boleto" at bounding box center [937, 332] width 412 height 33
click at [1143, 333] on input "Vencimento do boleto" at bounding box center [937, 332] width 412 height 33
type input "2030-03-10"
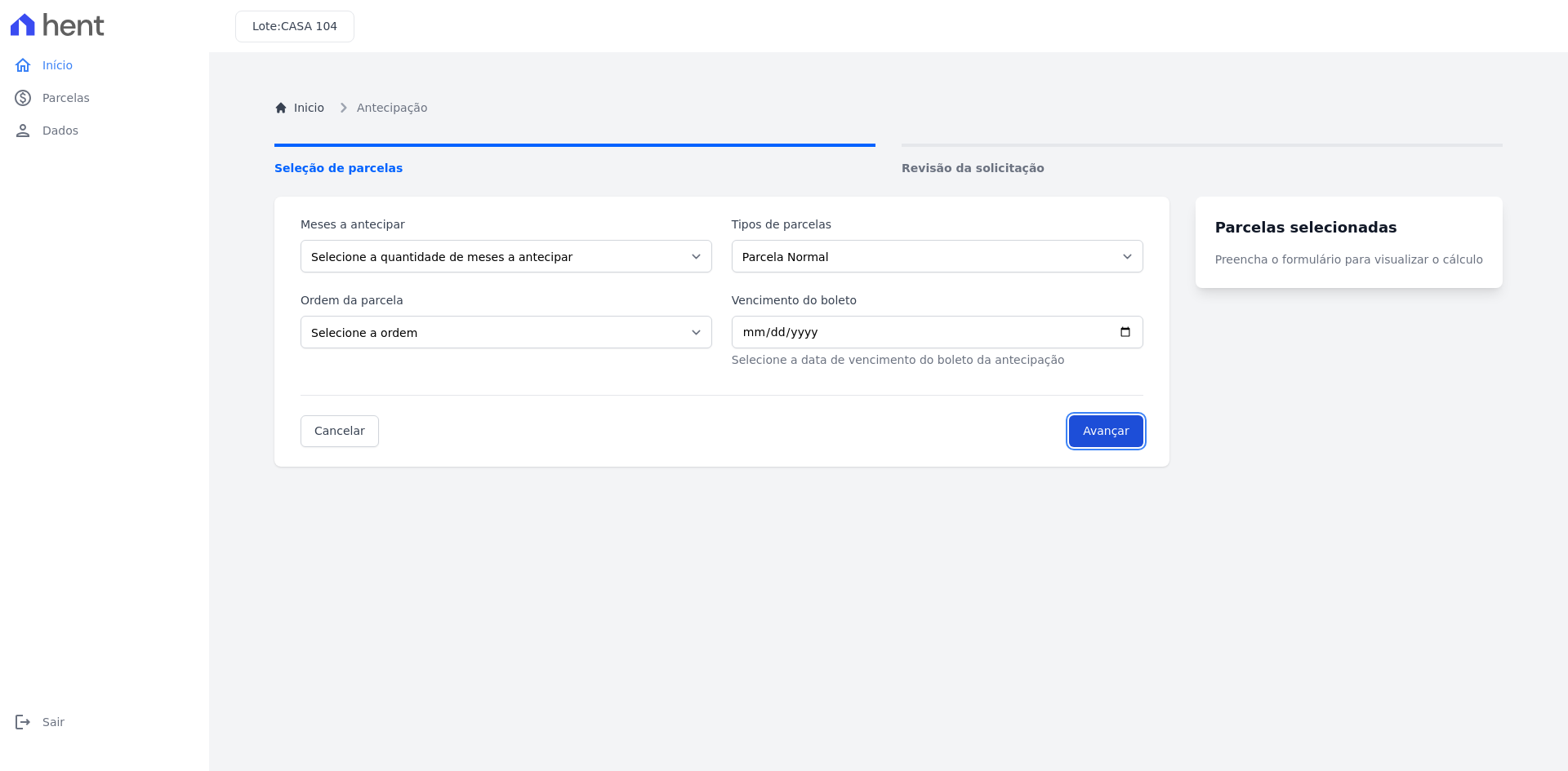
click at [1143, 434] on input "Avançar" at bounding box center [1106, 431] width 74 height 32
click at [367, 330] on select "Selecione a ordem Últimas parcelas Primeiras parcelas" at bounding box center [506, 332] width 412 height 33
select select "ending"
click at [300, 316] on select "Selecione a ordem Últimas parcelas Primeiras parcelas" at bounding box center [506, 332] width 412 height 33
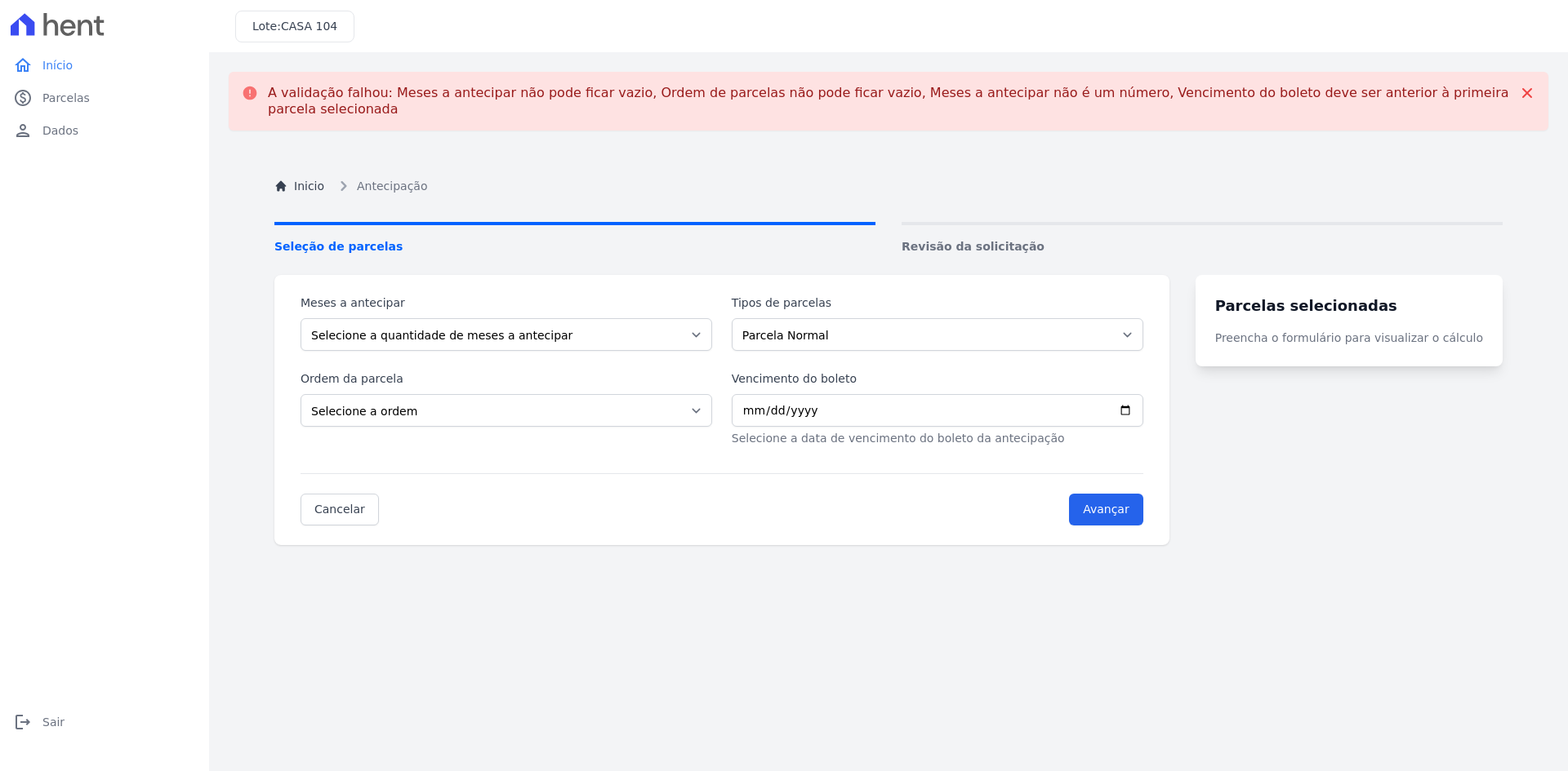
click at [484, 300] on div "Meses a antecipar Selecione a quantidade de meses a antecipar 1 2 3 4 5 6 7 8 9…" at bounding box center [506, 323] width 412 height 56
click at [483, 318] on select "Selecione a quantidade de meses a antecipar 1 2 3 4 5 6 7 8 9 10 11 12 13 14 15…" at bounding box center [506, 335] width 412 height 33
select select "1"
click at [300, 318] on select "Selecione a quantidade de meses a antecipar 1 2 3 4 5 6 7 8 9 10 11 12 13 14 15…" at bounding box center [506, 335] width 412 height 33
click at [434, 394] on select "Selecione a ordem Últimas parcelas Primeiras parcelas" at bounding box center [506, 411] width 412 height 33
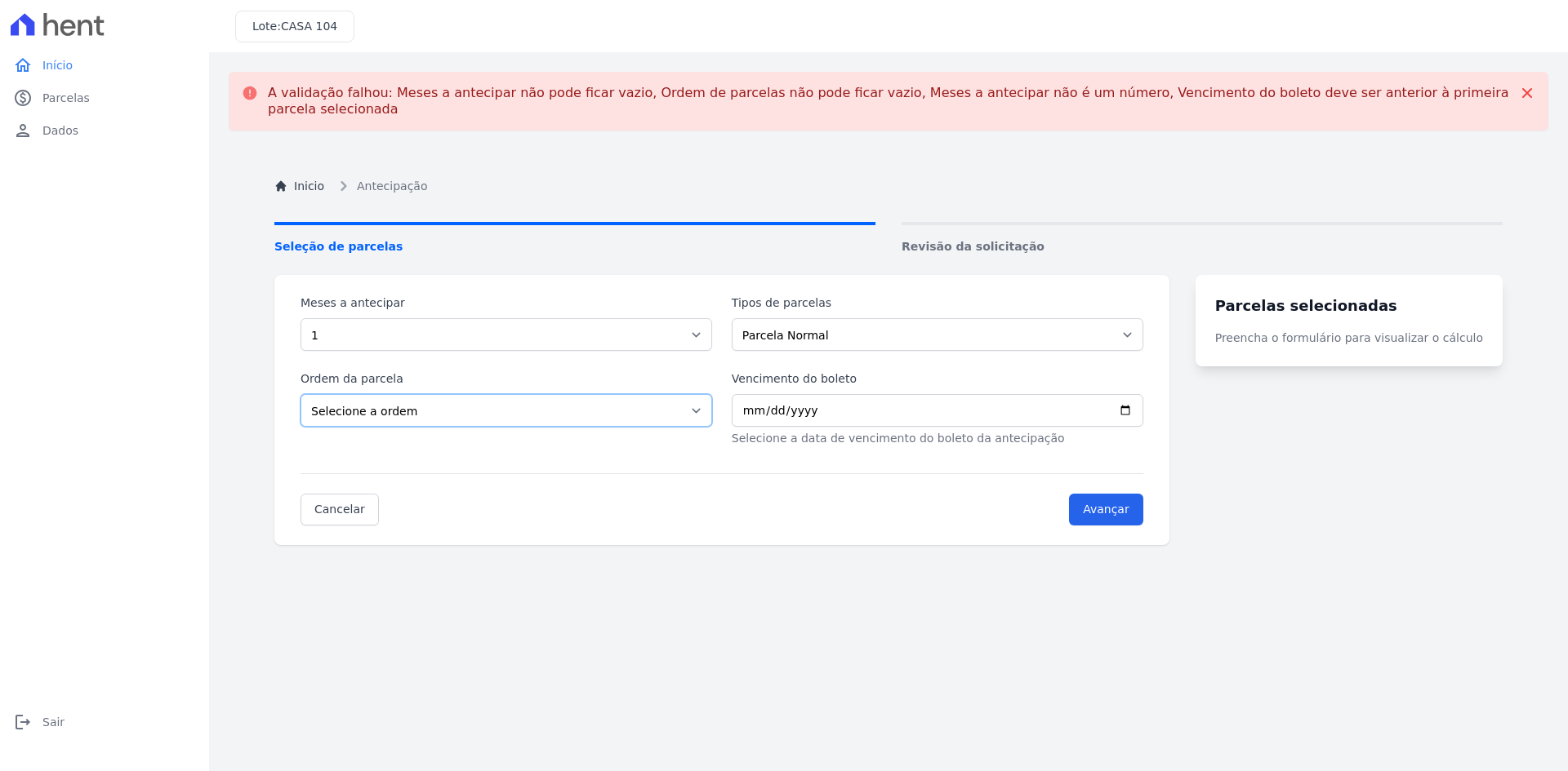
select select "ending"
click at [300, 394] on select "Selecione a ordem Últimas parcelas Primeiras parcelas" at bounding box center [506, 411] width 412 height 33
click at [796, 326] on select "Parcela Normal Intercalada" at bounding box center [937, 335] width 412 height 33
click at [741, 318] on select "Parcela Normal Intercalada" at bounding box center [937, 335] width 412 height 33
click at [1143, 398] on input "Vencimento do boleto" at bounding box center [937, 411] width 412 height 33
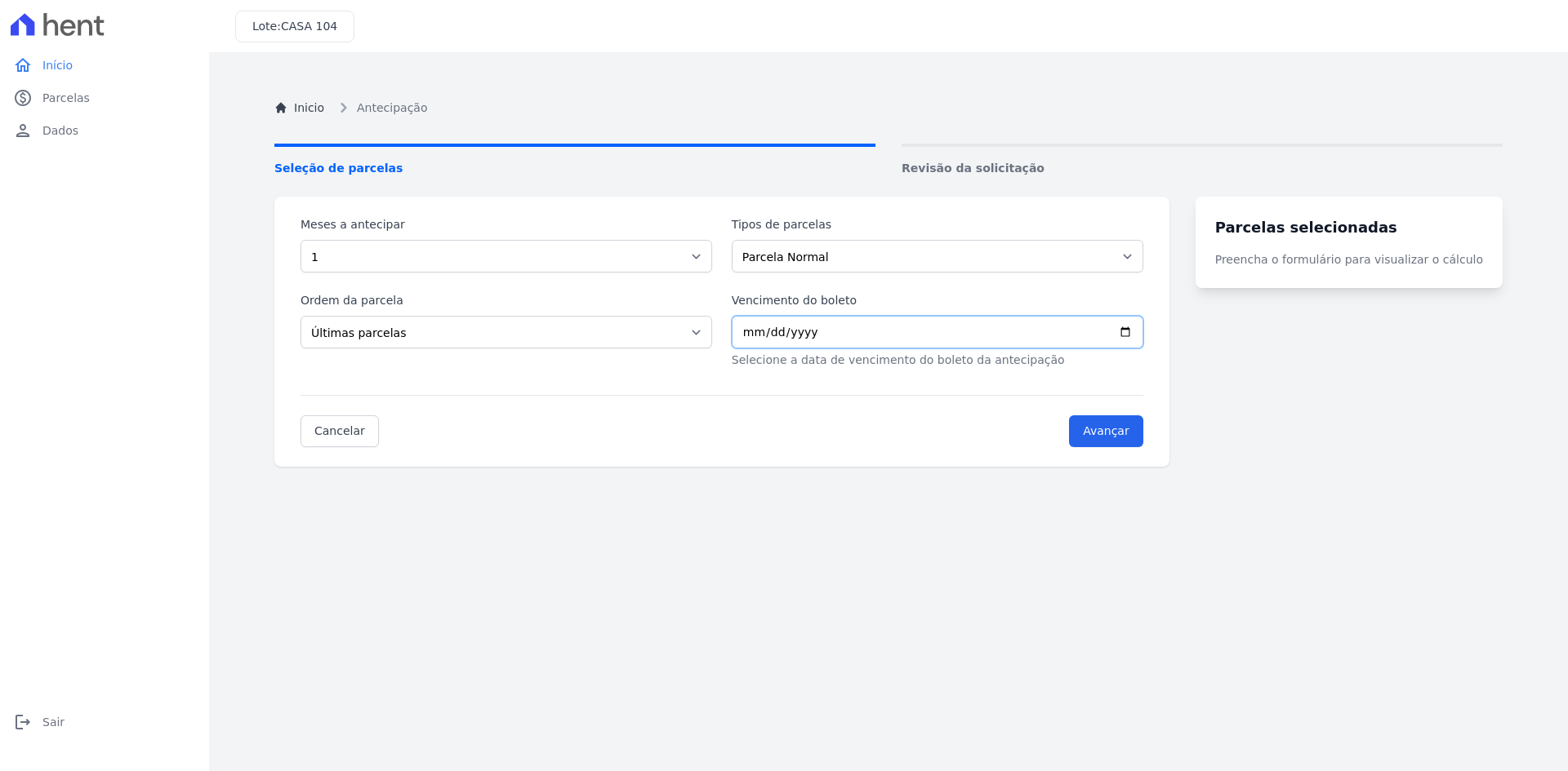
type input "2030-03-10"
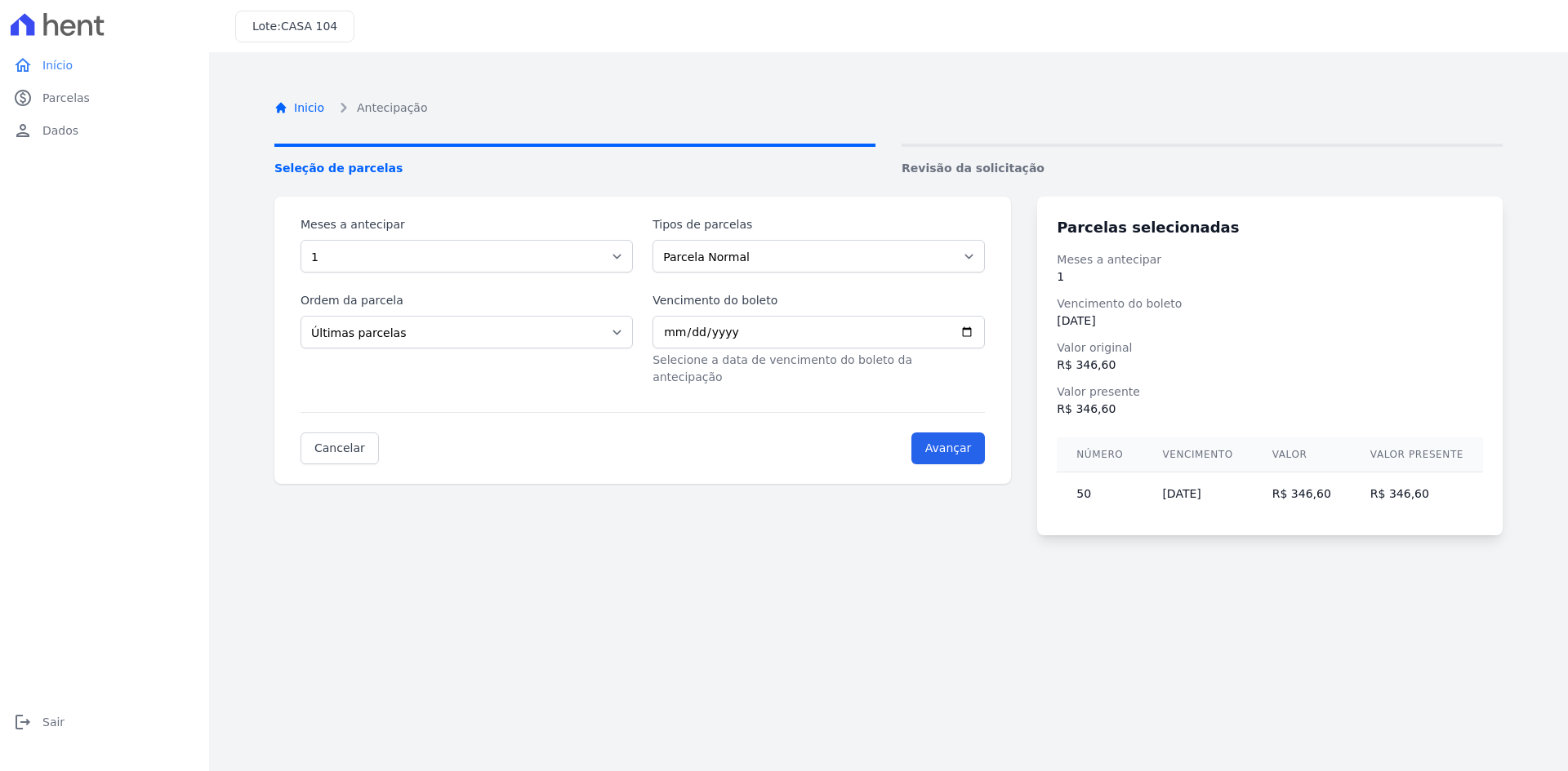
click at [281, 107] on icon "Breadcrumb" at bounding box center [280, 107] width 13 height 13
